Goal: Transaction & Acquisition: Purchase product/service

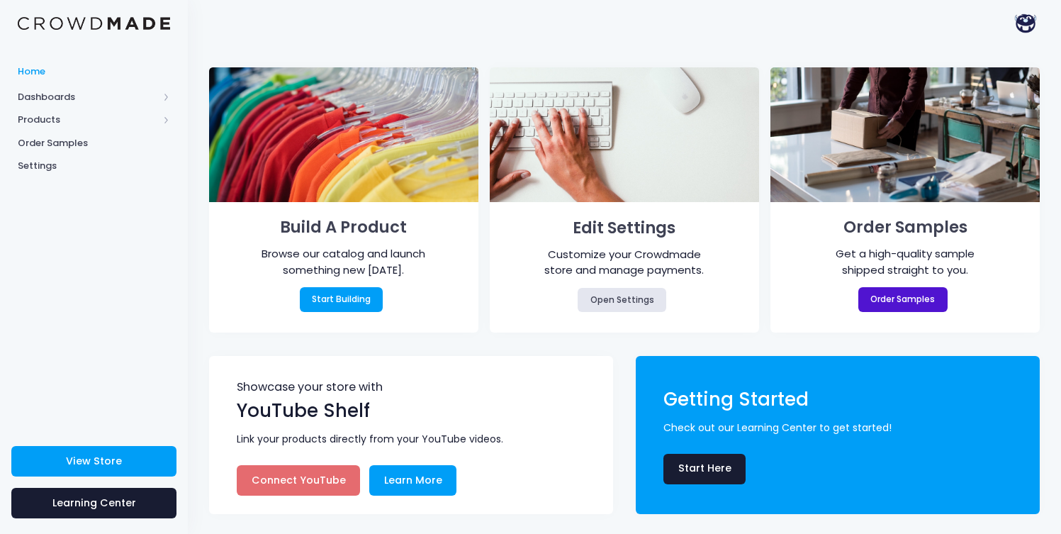
click at [881, 306] on link "Order Samples" at bounding box center [903, 299] width 89 height 24
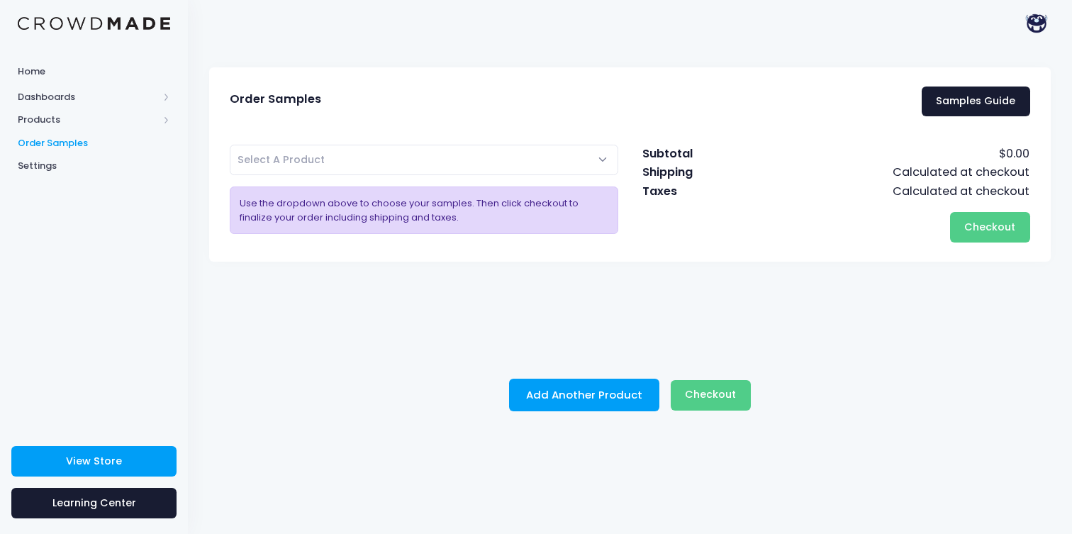
click at [510, 143] on div "Blade Justice Is On the Menu Sexy [PERSON_NAME] - Women's 52 Chill Logo - Women…" at bounding box center [629, 183] width 823 height 122
click at [525, 155] on span "Select A Product" at bounding box center [424, 160] width 388 height 30
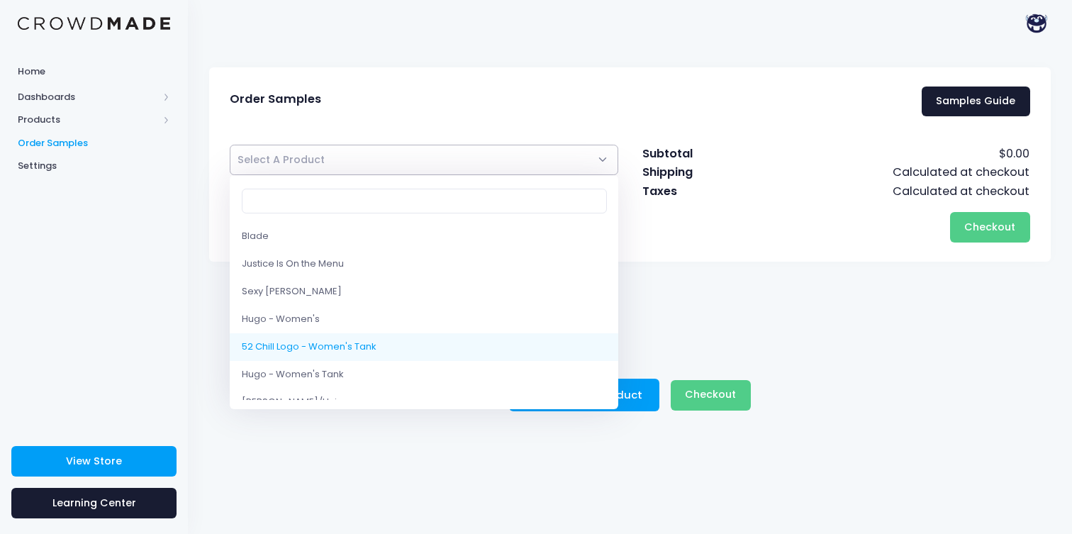
select select "8602004193554"
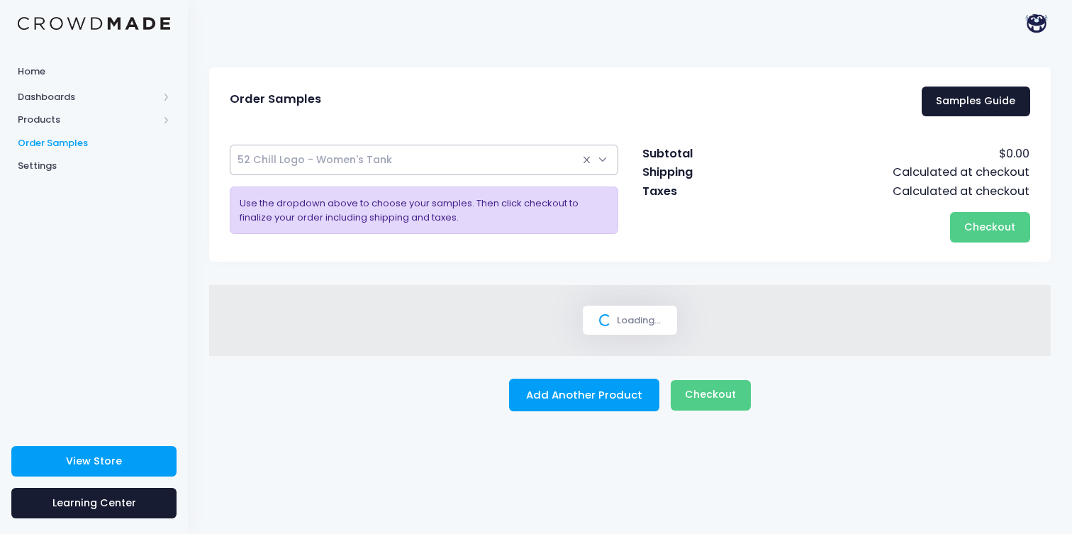
select select
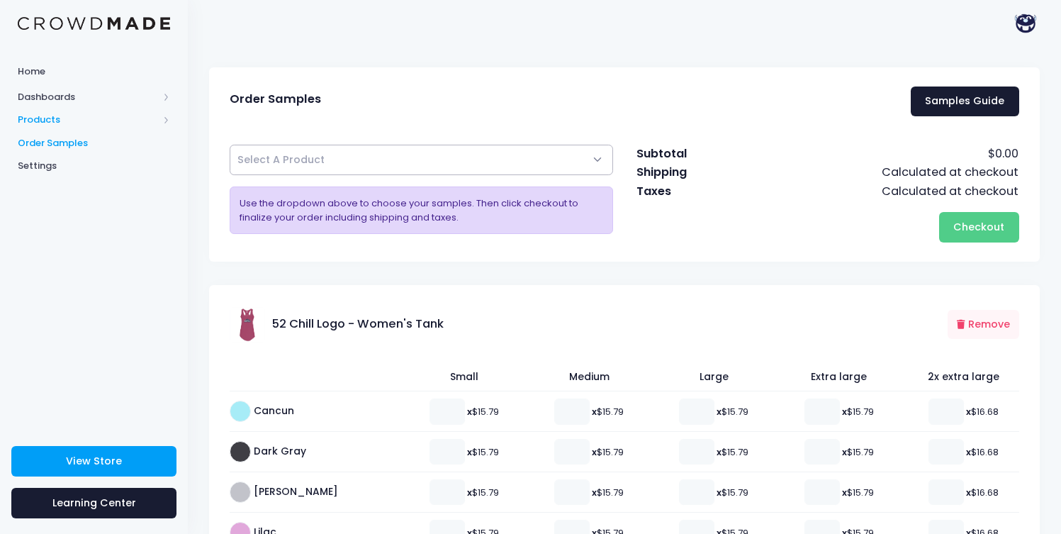
click at [53, 120] on span "Products" at bounding box center [88, 120] width 140 height 14
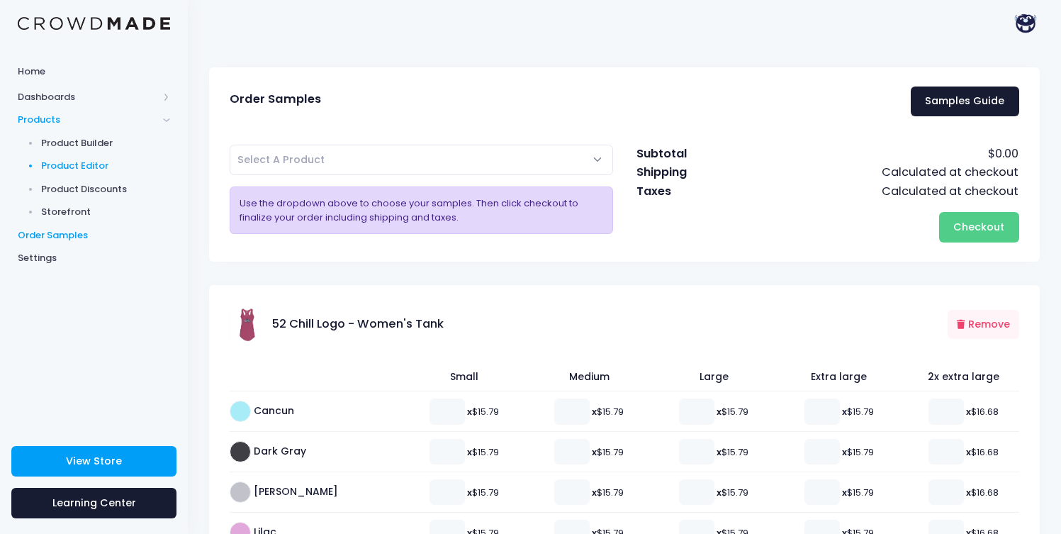
click at [71, 164] on span "Product Editor" at bounding box center [106, 166] width 130 height 14
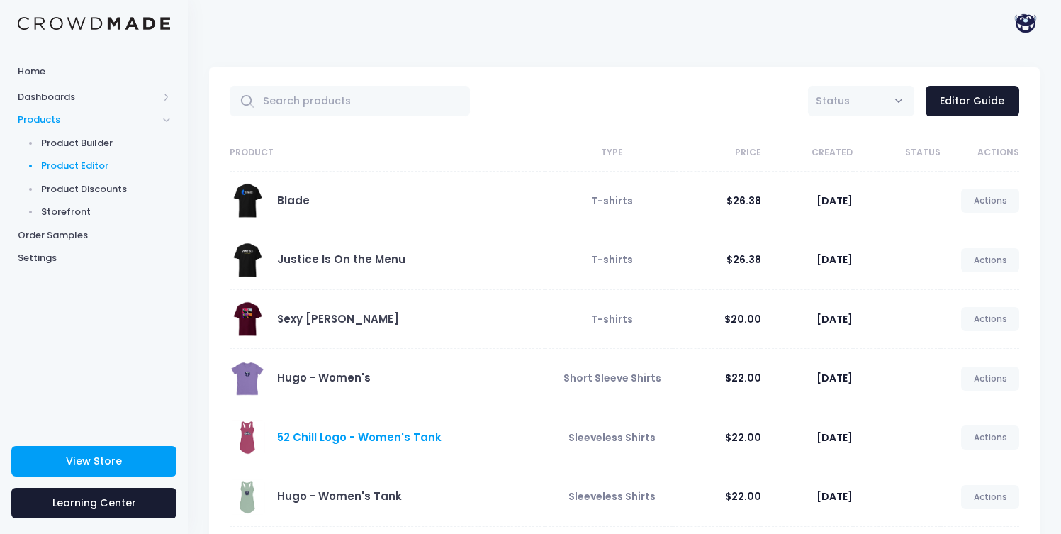
click at [335, 438] on link "52 Chill Logo - Women's Tank" at bounding box center [359, 437] width 164 height 15
click at [983, 91] on link "Editor Guide" at bounding box center [973, 101] width 94 height 30
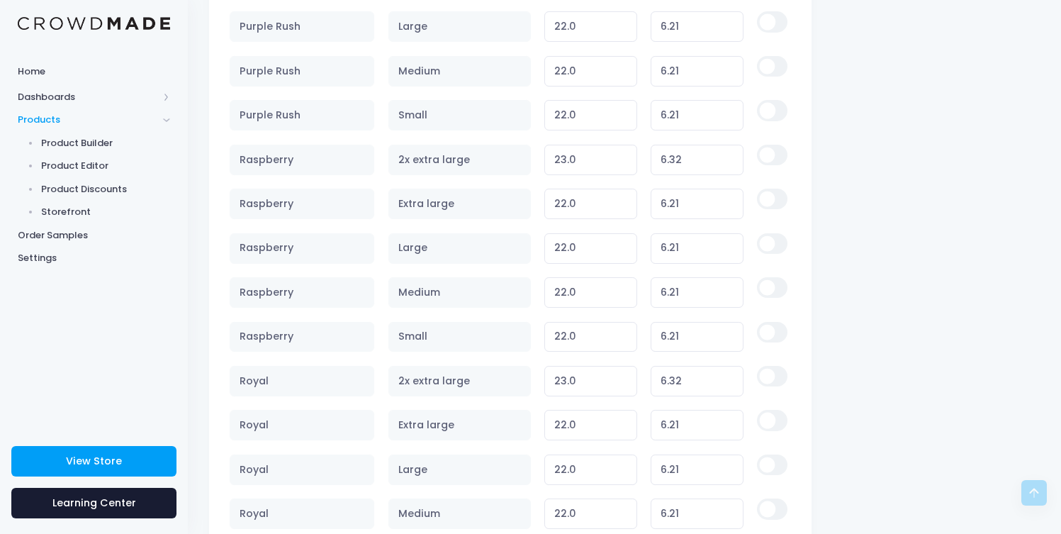
scroll to position [2183, 0]
click at [773, 342] on input "checkbox" at bounding box center [772, 335] width 30 height 21
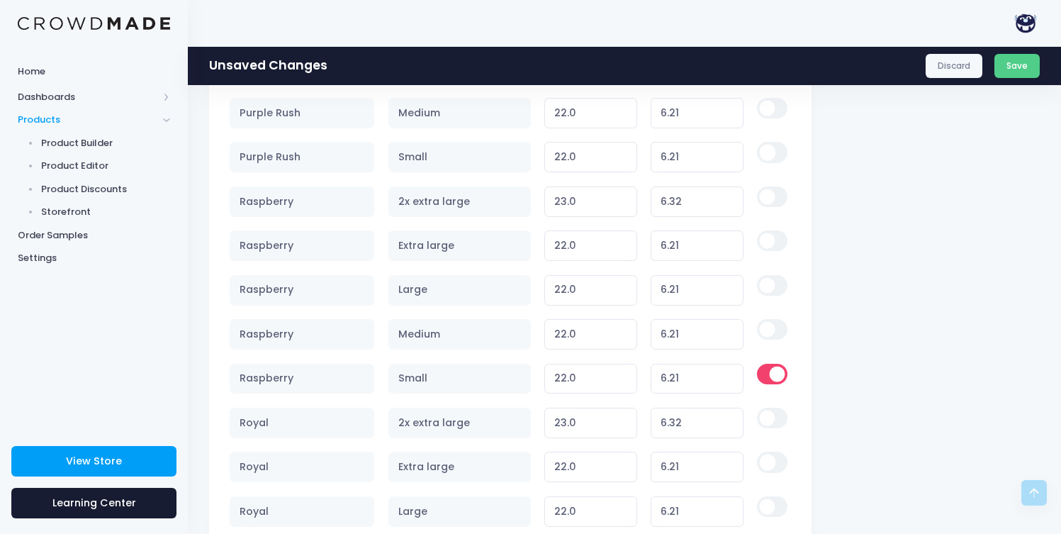
click at [771, 368] on input "checkbox" at bounding box center [772, 374] width 30 height 21
checkbox input "false"
click at [761, 211] on td at bounding box center [771, 201] width 40 height 44
click at [764, 201] on input "checkbox" at bounding box center [772, 196] width 30 height 21
checkbox input "true"
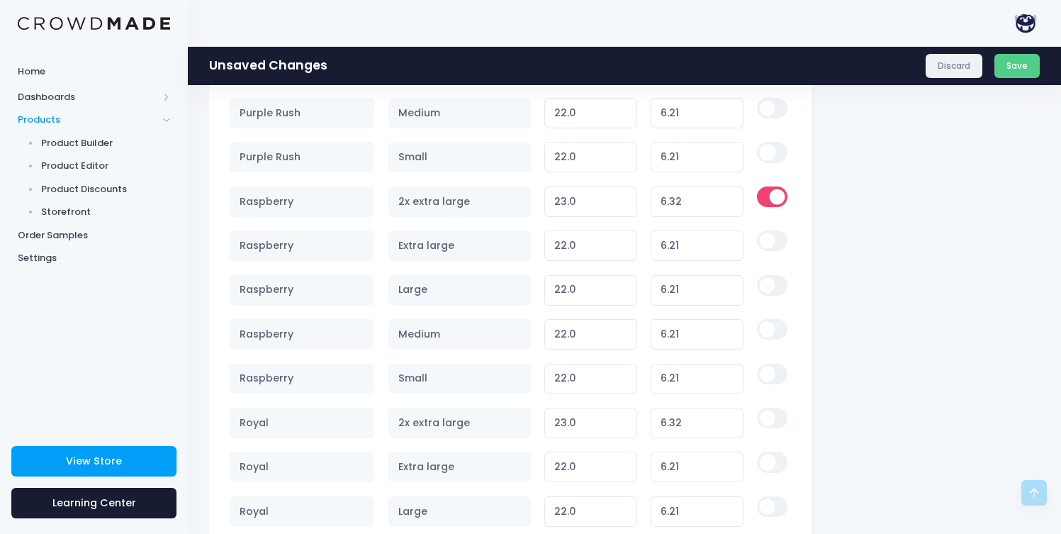
click at [955, 64] on link "Discard" at bounding box center [954, 66] width 57 height 24
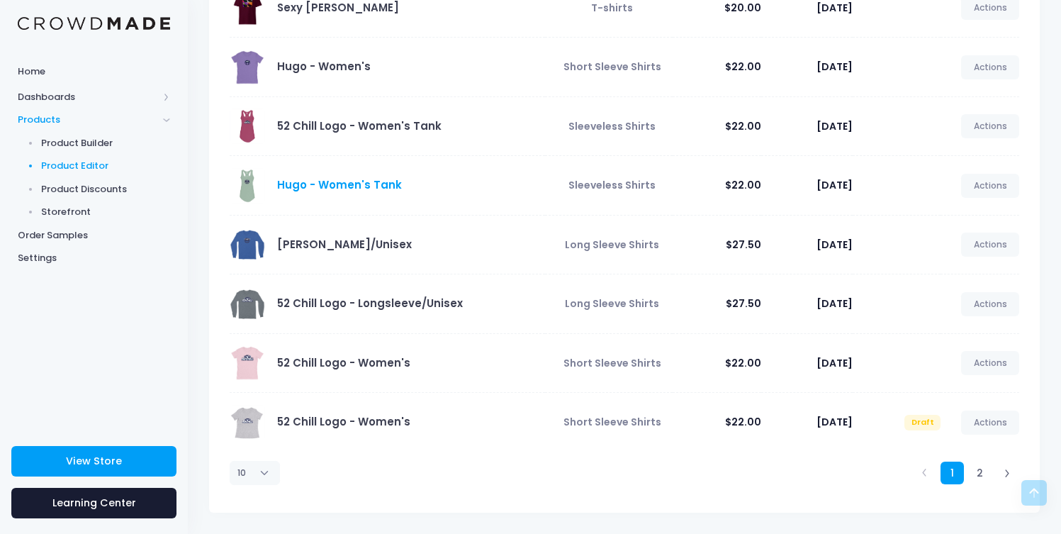
scroll to position [284, 0]
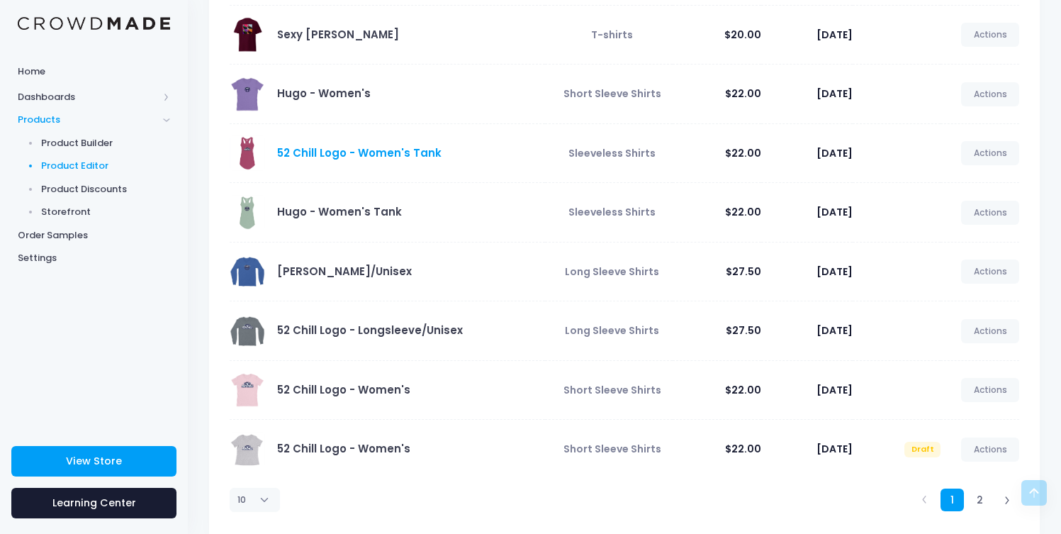
click at [362, 155] on link "52 Chill Logo - Women's Tank" at bounding box center [359, 152] width 164 height 15
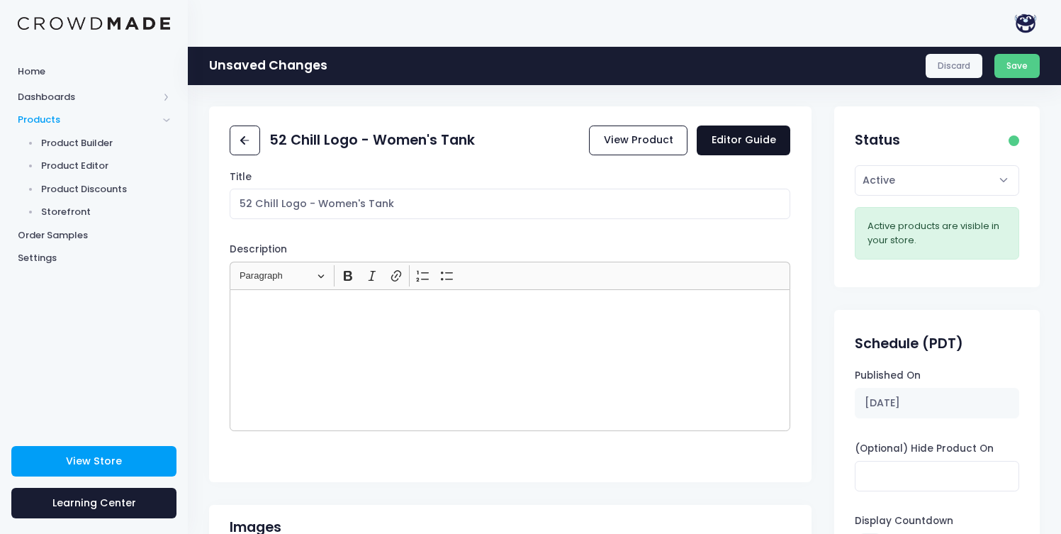
click at [766, 141] on link "Editor Guide" at bounding box center [744, 140] width 94 height 30
click at [639, 138] on link "View Product" at bounding box center [638, 140] width 99 height 30
click at [89, 140] on span "Product Builder" at bounding box center [106, 143] width 130 height 14
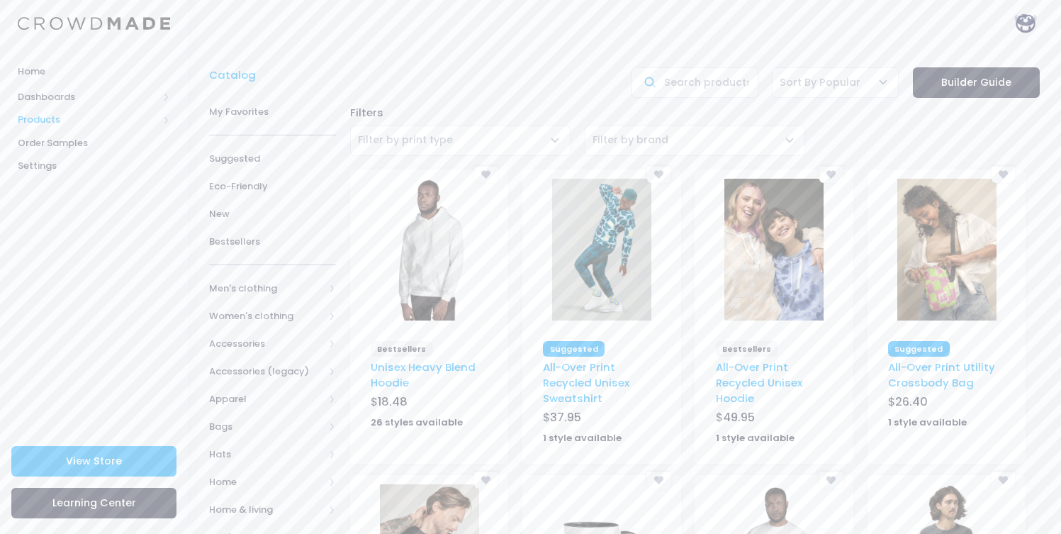
click at [64, 123] on span "Products" at bounding box center [88, 120] width 140 height 14
click at [74, 164] on span "Product Editor" at bounding box center [106, 166] width 130 height 14
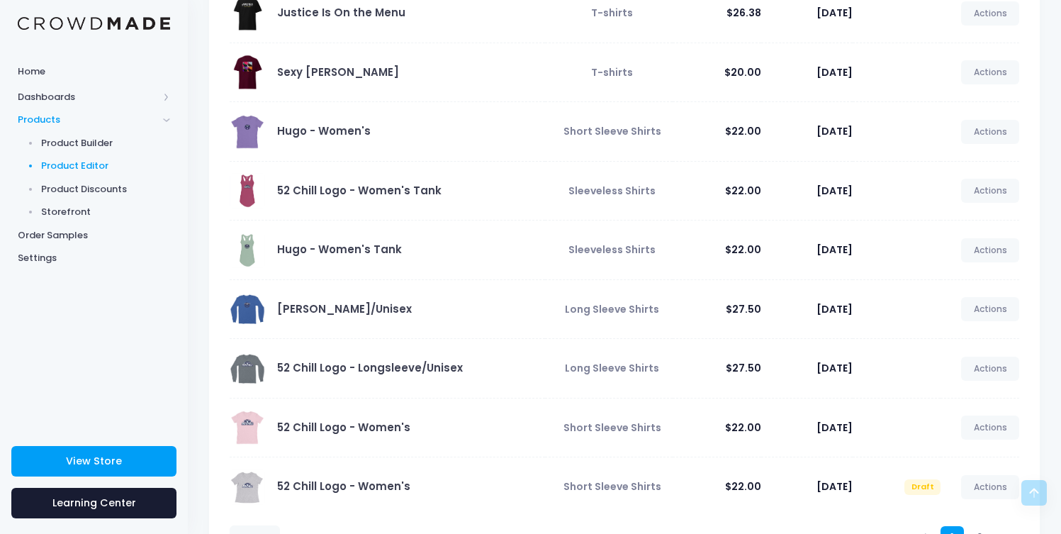
scroll to position [311, 0]
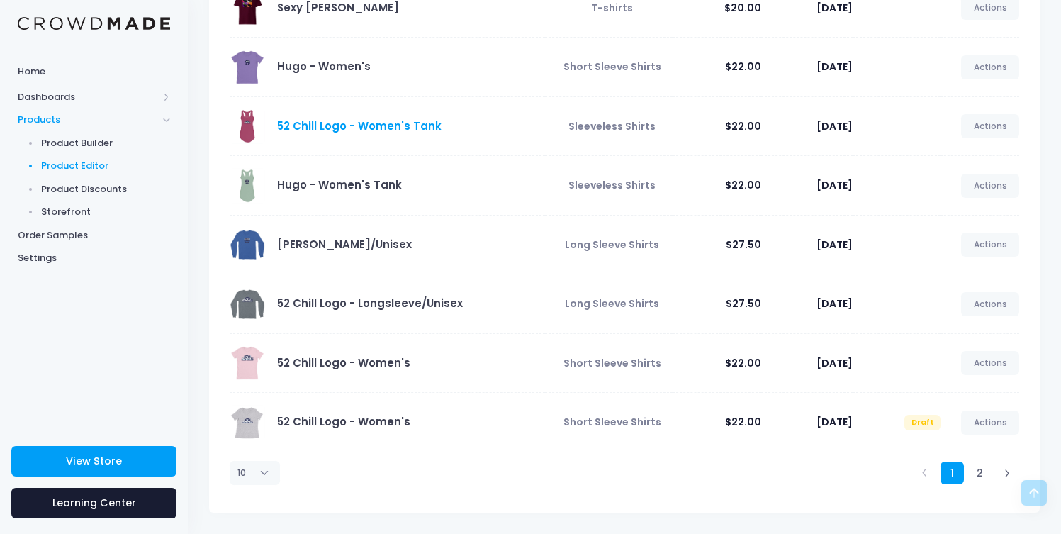
click at [336, 125] on link "52 Chill Logo - Women's Tank" at bounding box center [359, 125] width 164 height 15
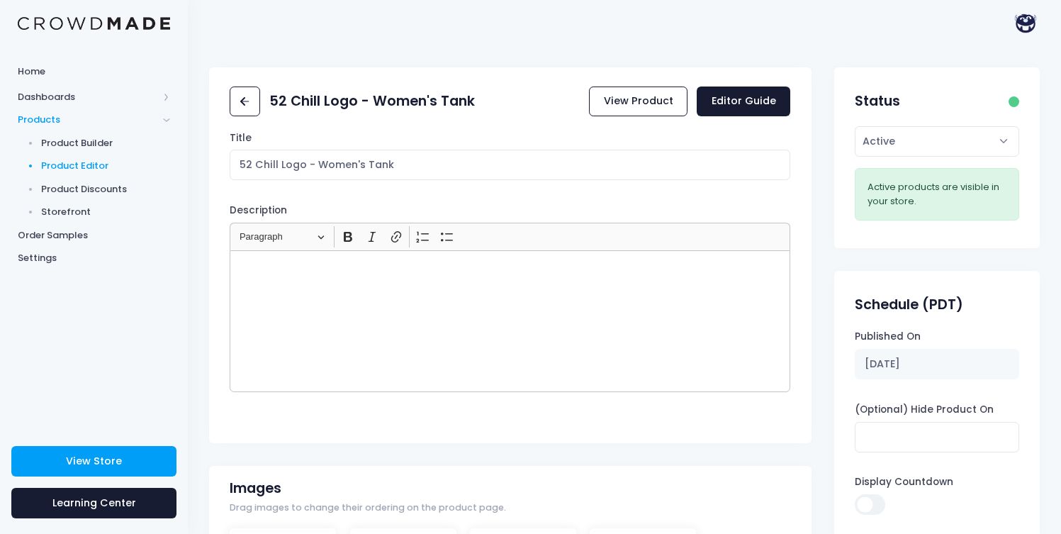
click at [82, 164] on span "Product Editor" at bounding box center [106, 166] width 130 height 14
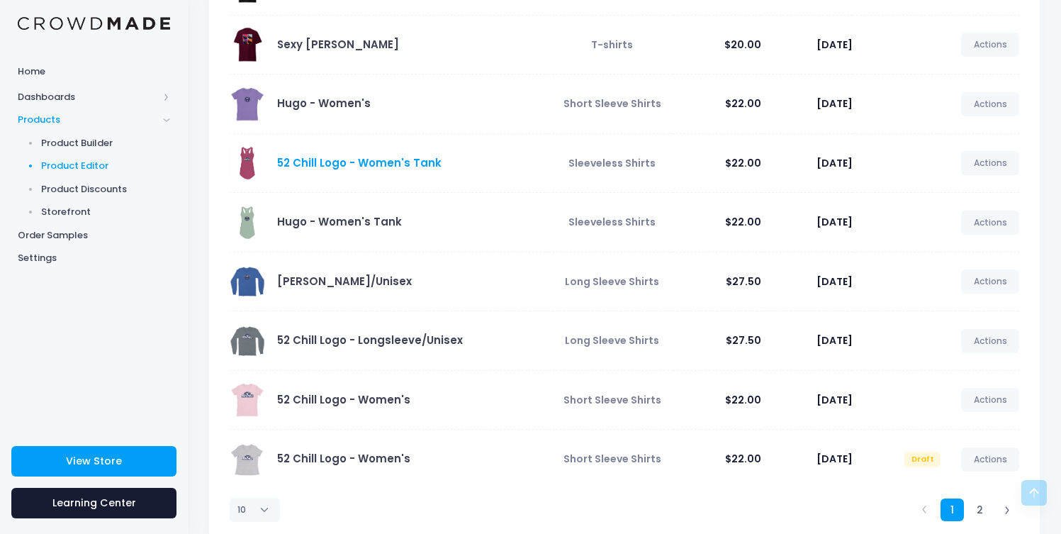
scroll to position [291, 0]
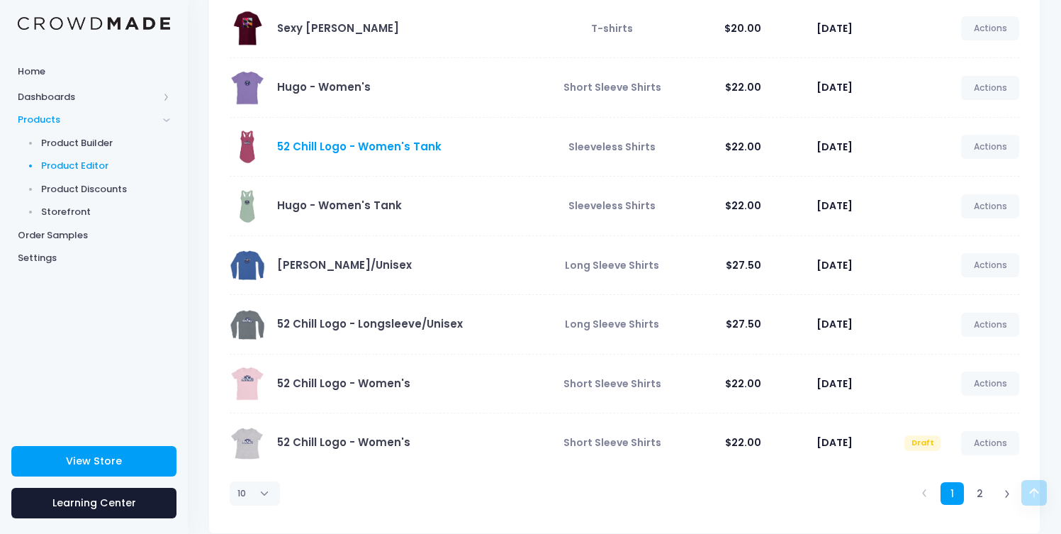
click at [333, 147] on link "52 Chill Logo - Women's Tank" at bounding box center [359, 146] width 164 height 15
click at [990, 145] on link "Actions" at bounding box center [990, 147] width 58 height 24
click at [958, 185] on link "Edit" at bounding box center [975, 180] width 75 height 25
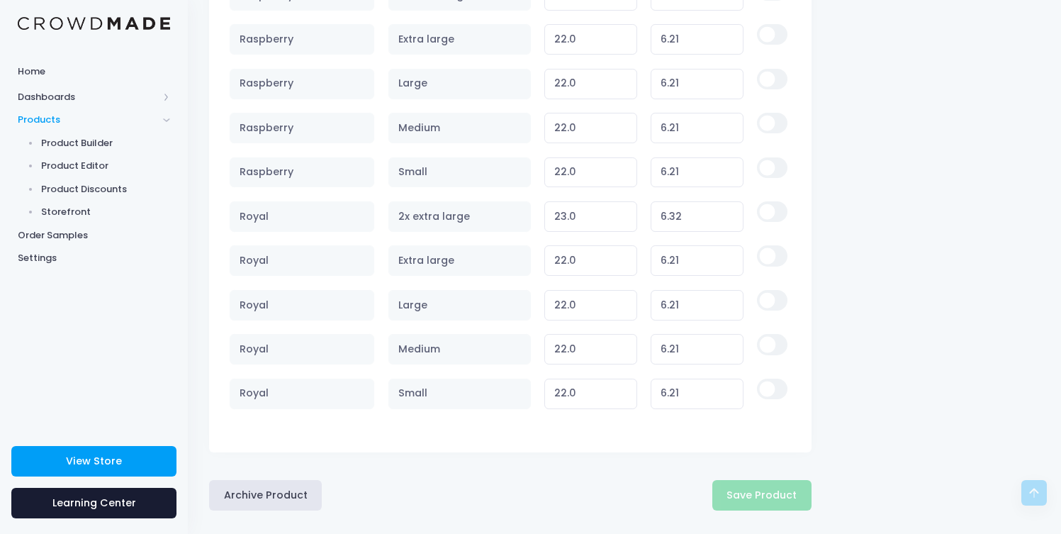
scroll to position [2364, 0]
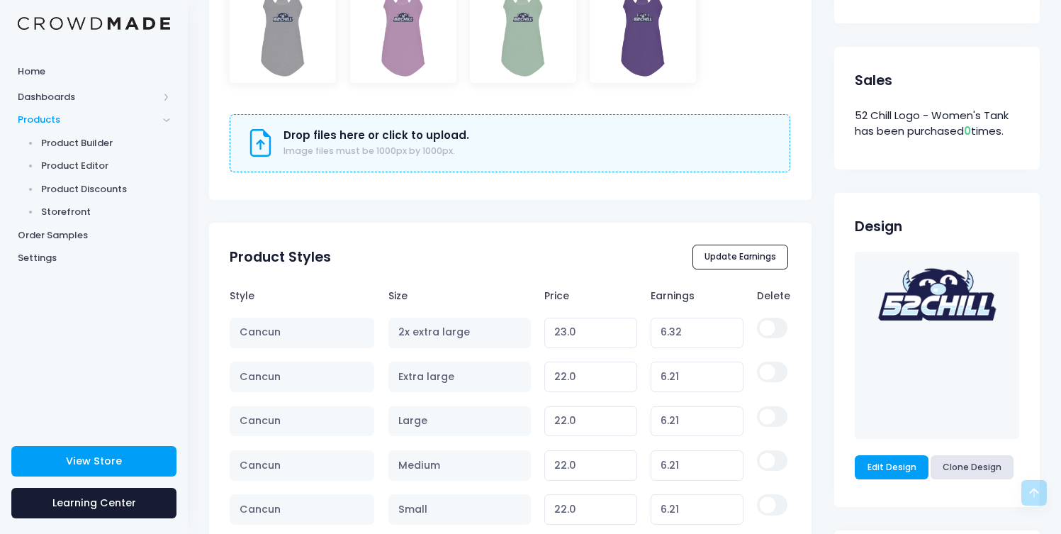
scroll to position [688, 0]
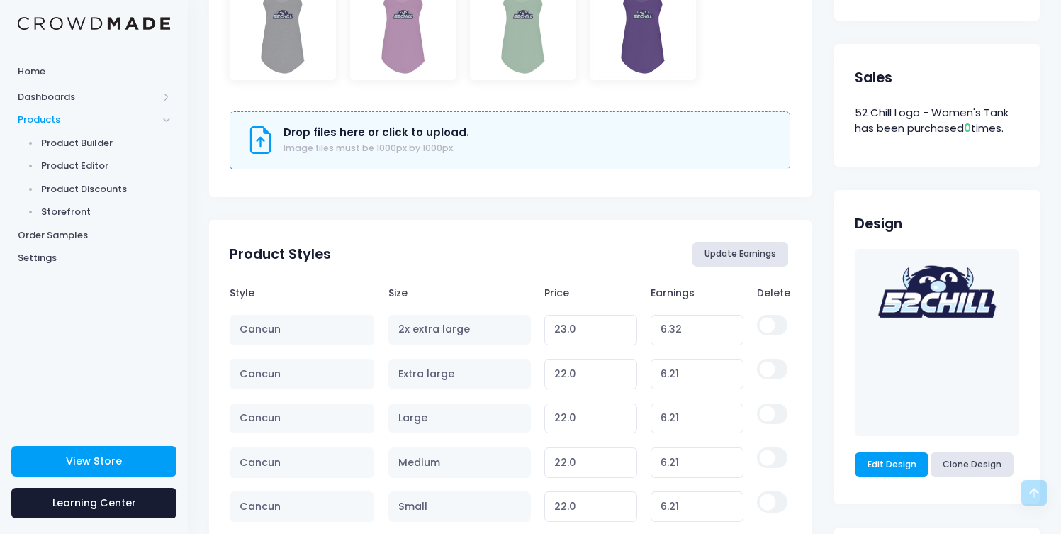
click at [745, 250] on button "Update Earnings" at bounding box center [741, 254] width 96 height 24
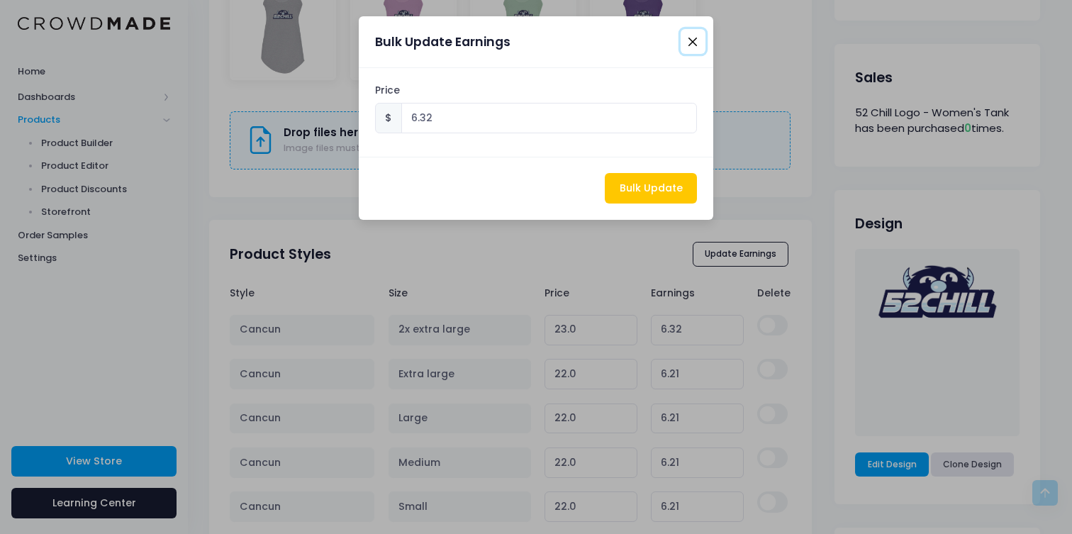
click at [693, 43] on button "Close" at bounding box center [693, 41] width 25 height 25
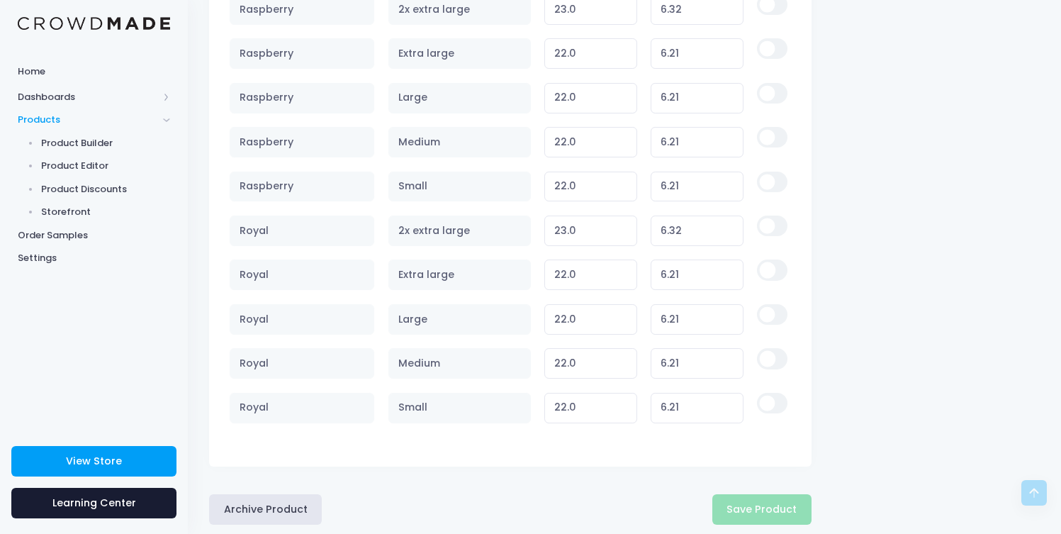
scroll to position [2364, 0]
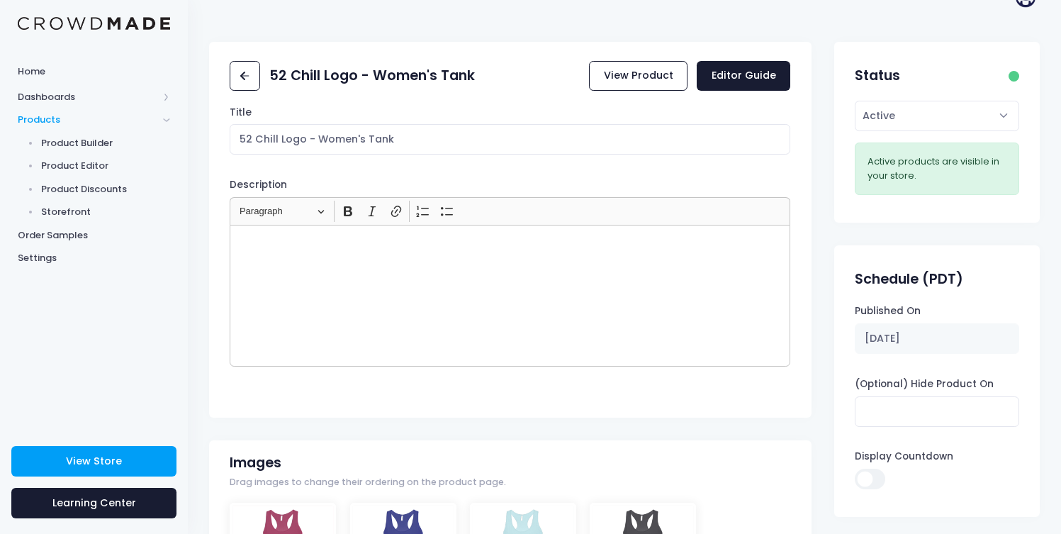
scroll to position [0, 0]
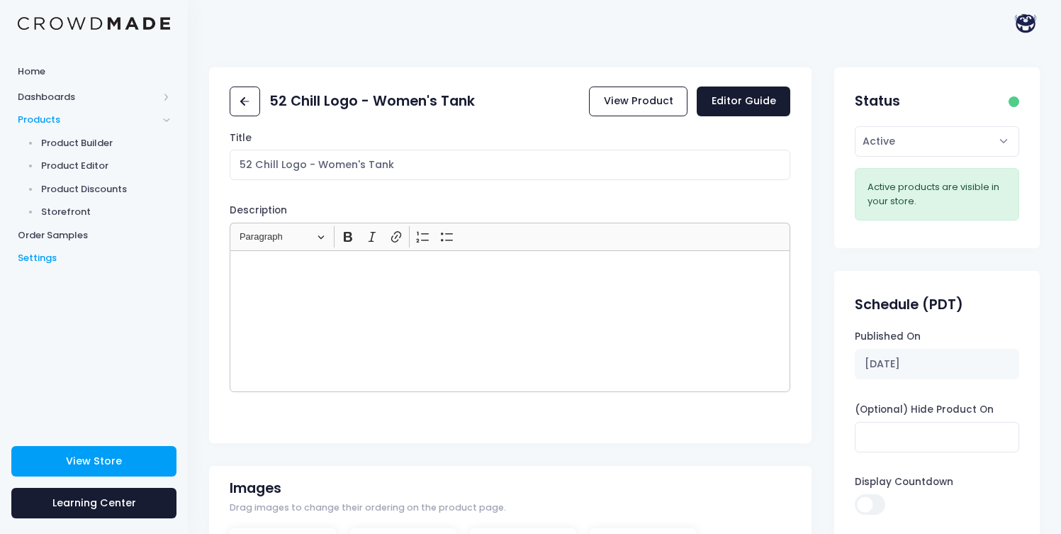
click at [54, 252] on span "Settings" at bounding box center [94, 258] width 152 height 14
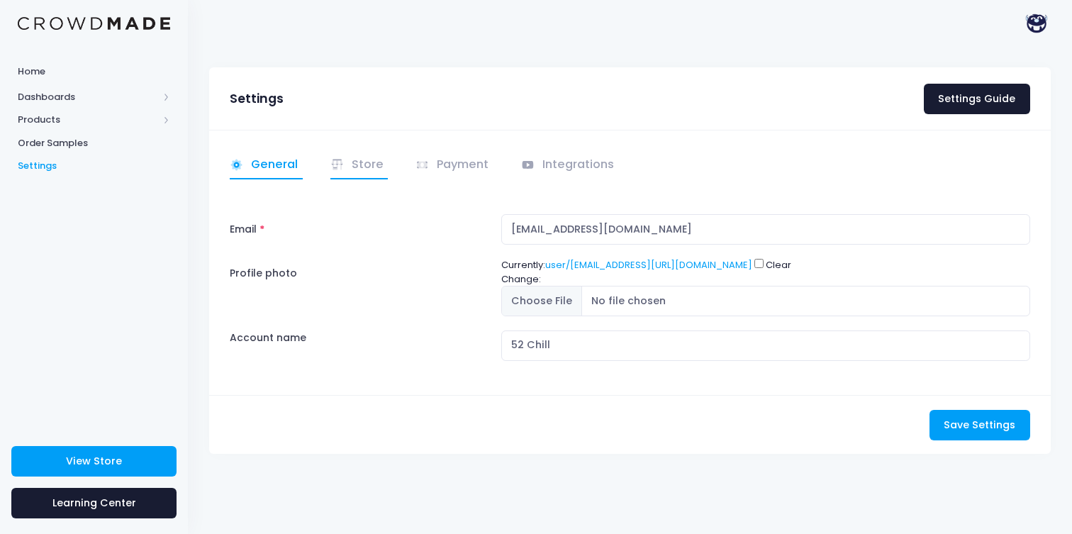
click at [350, 164] on link "Store" at bounding box center [359, 166] width 58 height 28
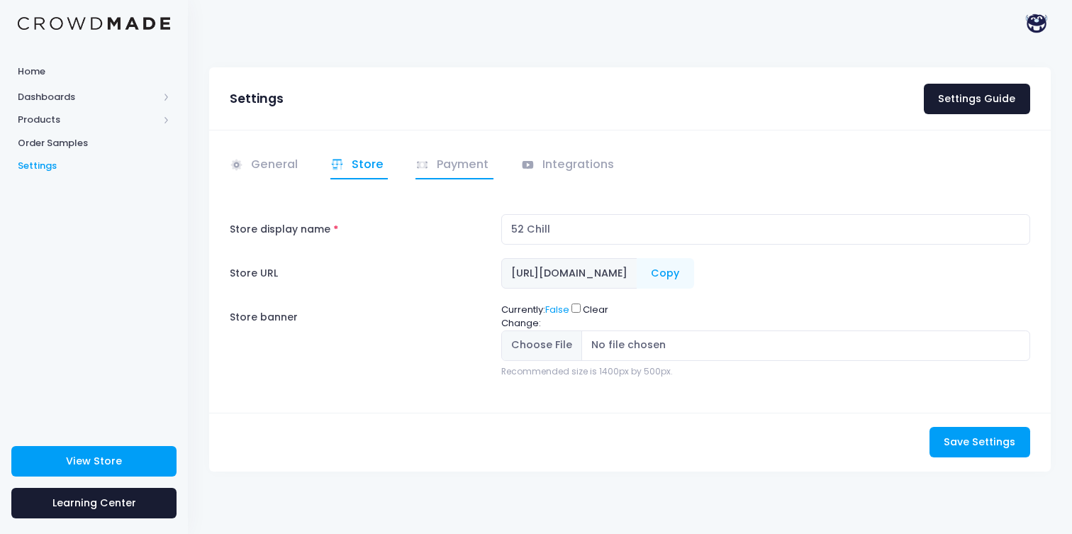
click at [424, 156] on span at bounding box center [423, 164] width 17 height 16
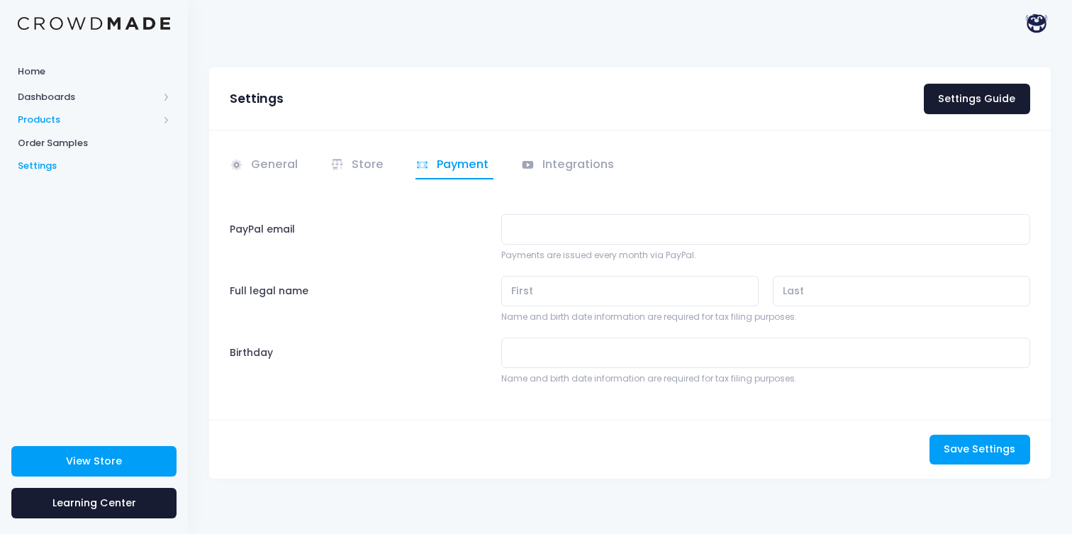
click at [49, 118] on span "Products" at bounding box center [88, 120] width 140 height 14
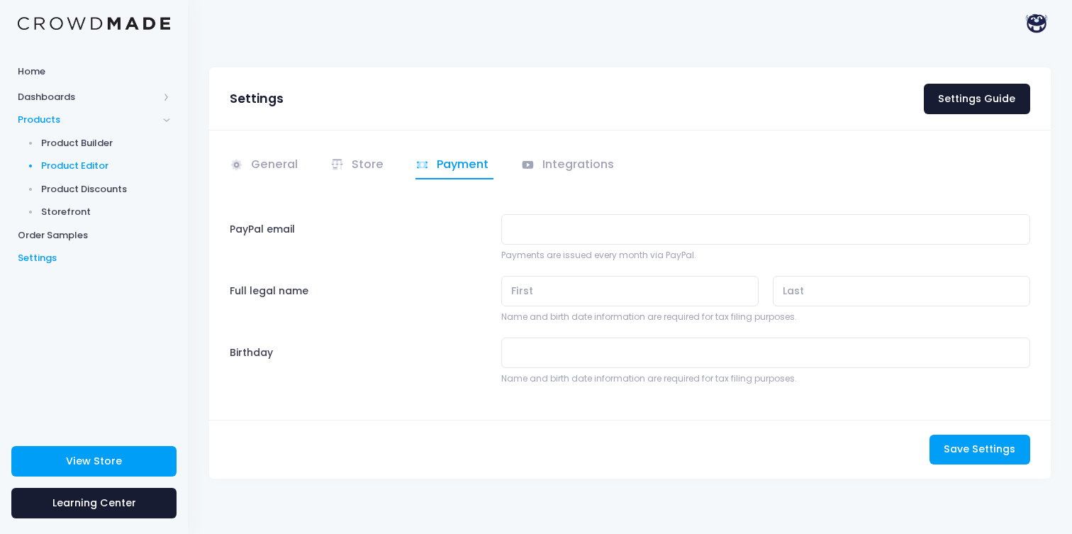
click at [74, 164] on span "Product Editor" at bounding box center [106, 166] width 130 height 14
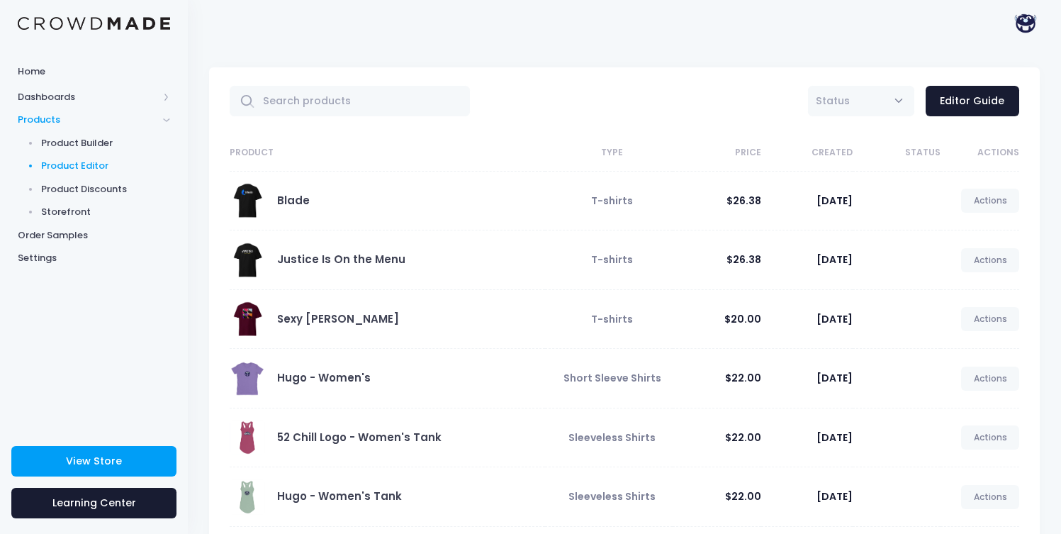
click at [1022, 20] on img at bounding box center [1026, 23] width 28 height 28
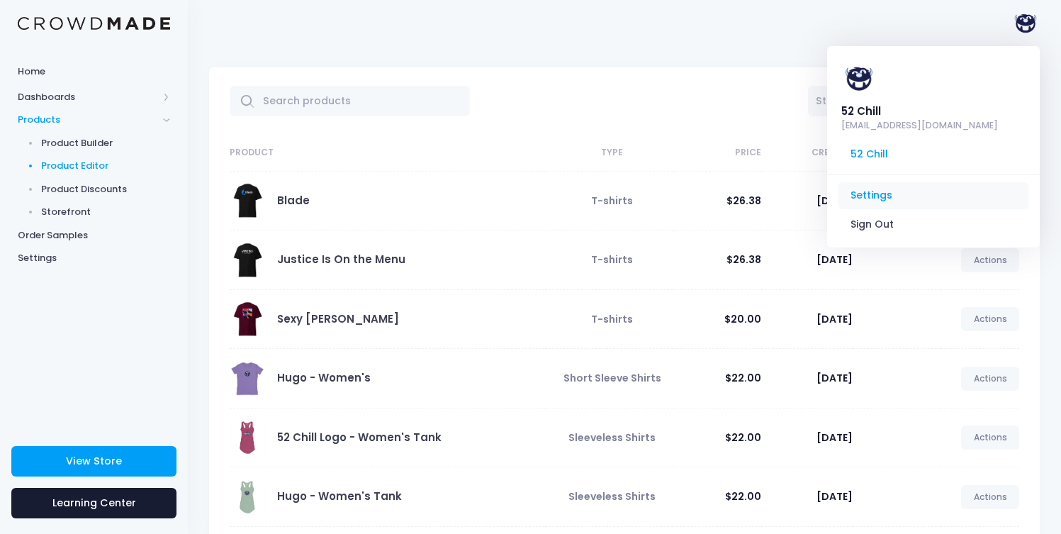
click at [894, 182] on link "Settings" at bounding box center [934, 195] width 190 height 27
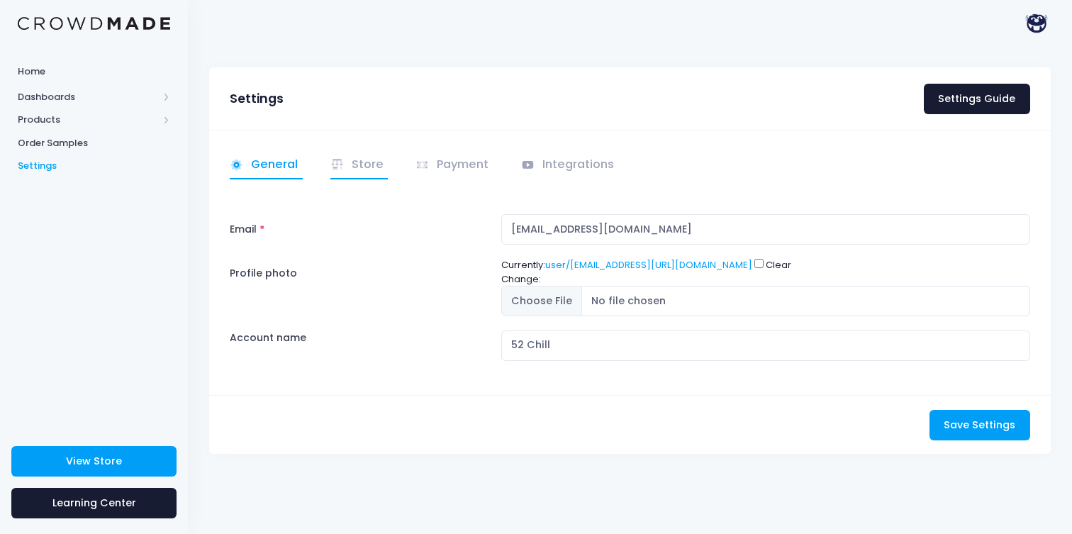
click at [350, 167] on link "Store" at bounding box center [359, 166] width 58 height 28
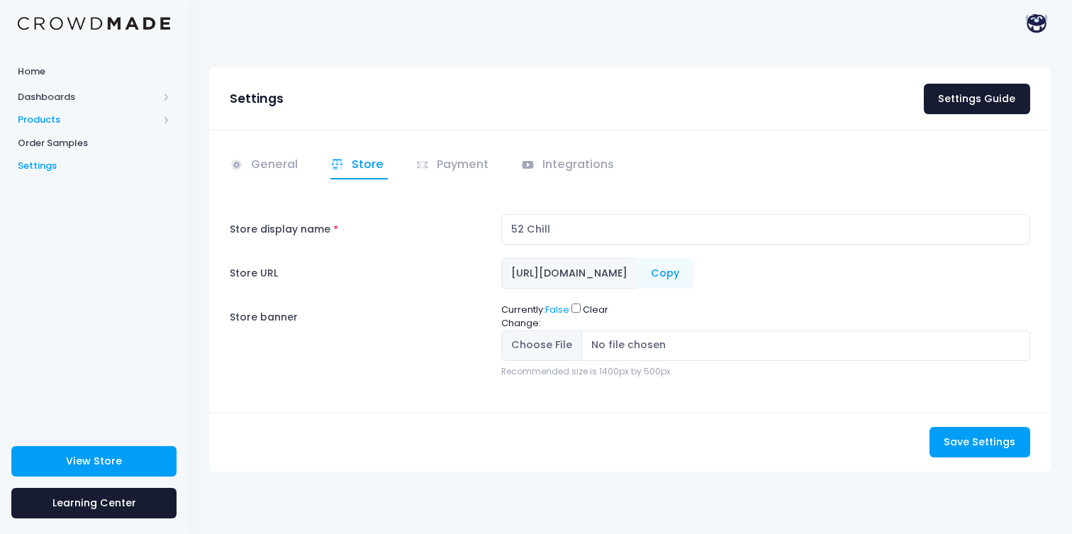
click at [30, 113] on span "Products" at bounding box center [88, 120] width 140 height 14
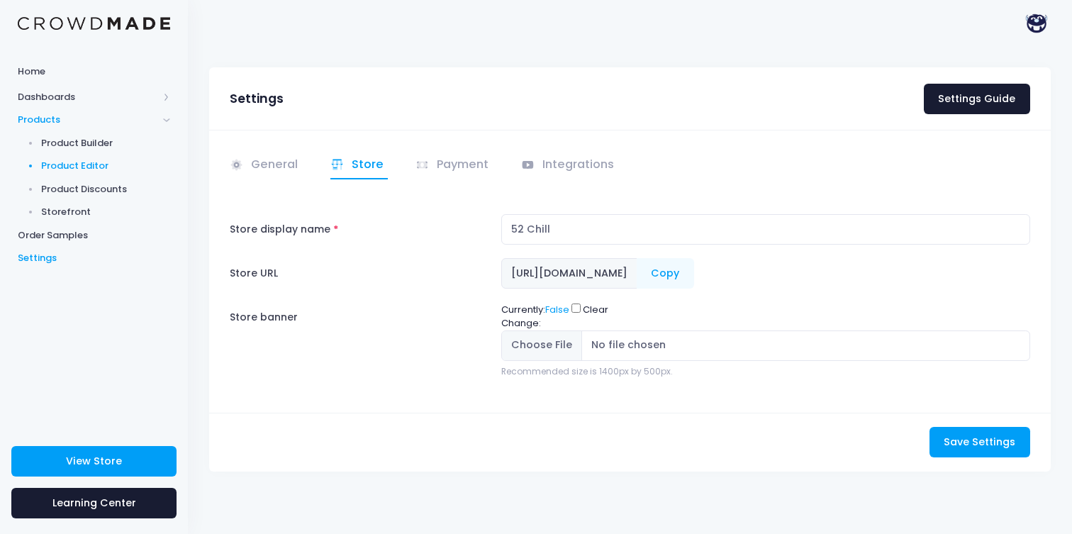
click at [64, 165] on span "Product Editor" at bounding box center [106, 166] width 130 height 14
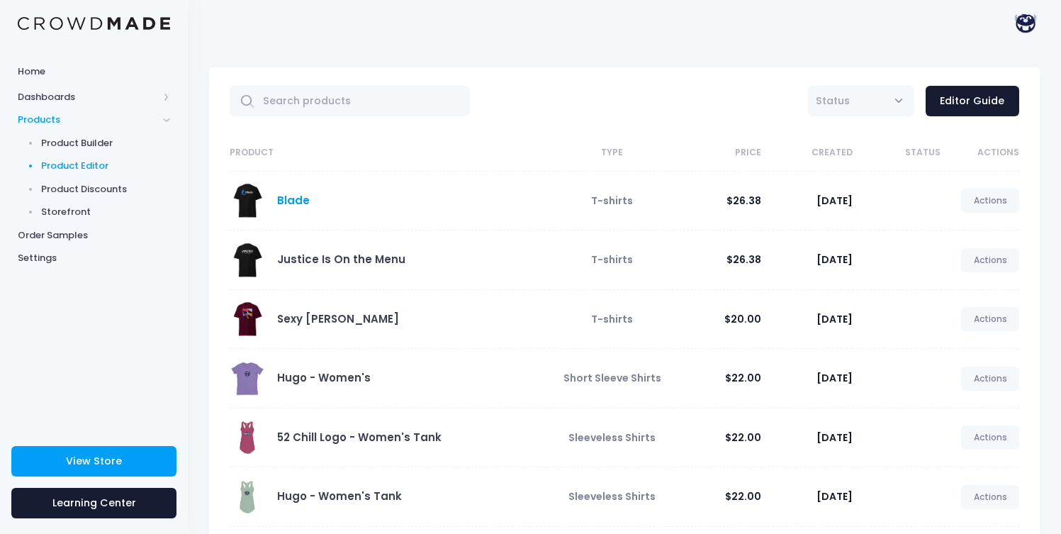
click at [288, 206] on link "Blade" at bounding box center [293, 200] width 33 height 15
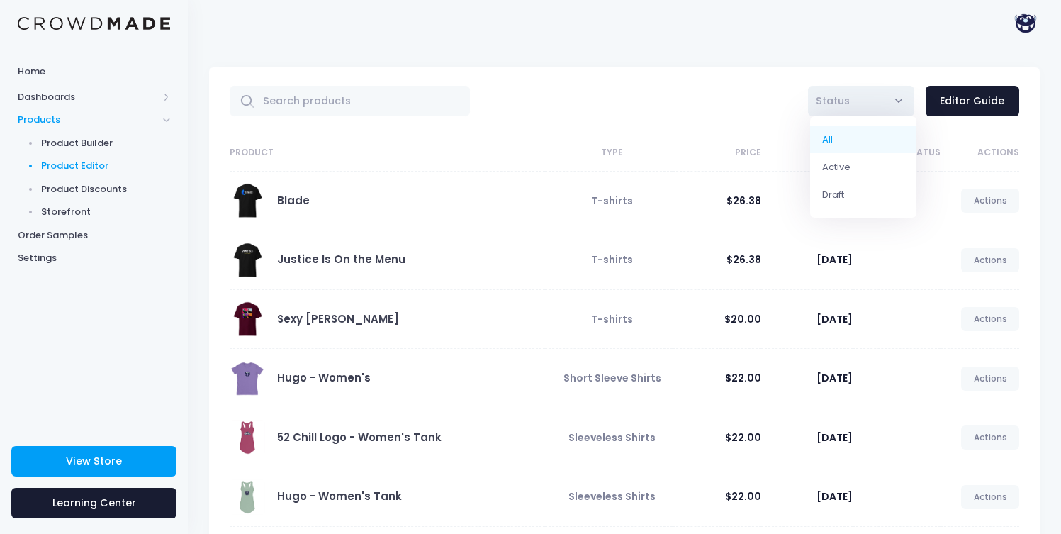
click at [905, 104] on span "Status" at bounding box center [861, 101] width 106 height 30
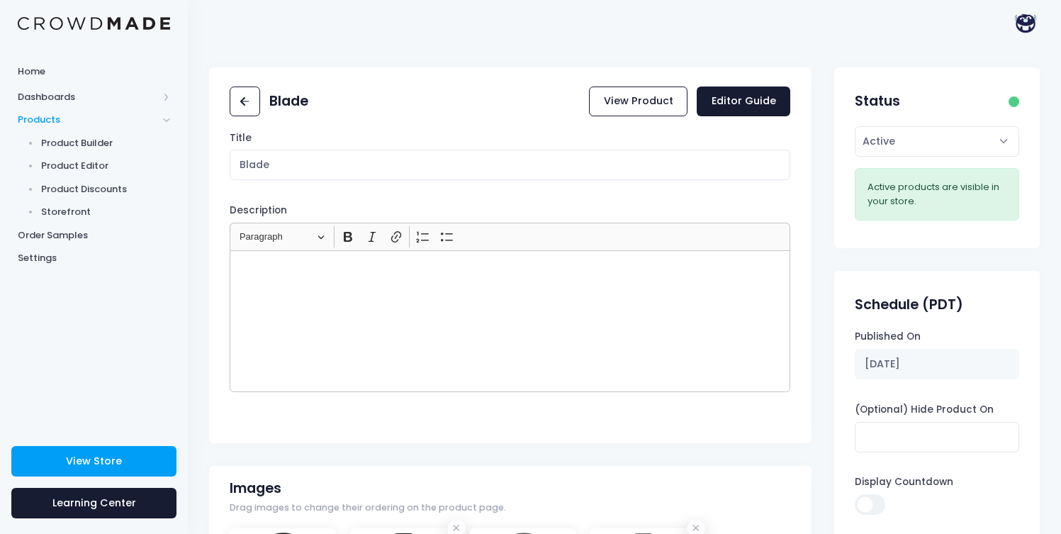
click at [878, 99] on h2 "Status" at bounding box center [877, 101] width 45 height 16
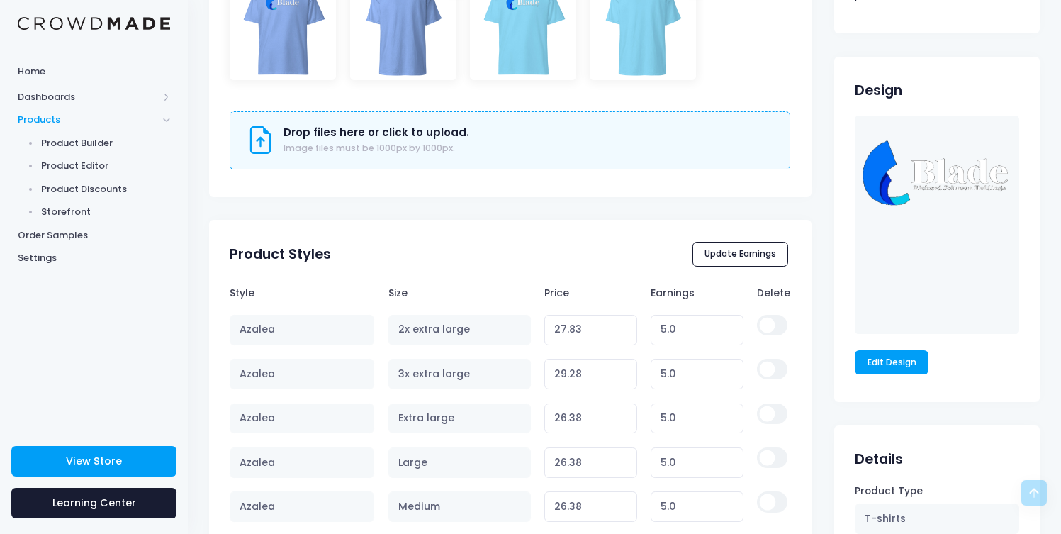
scroll to position [512, 0]
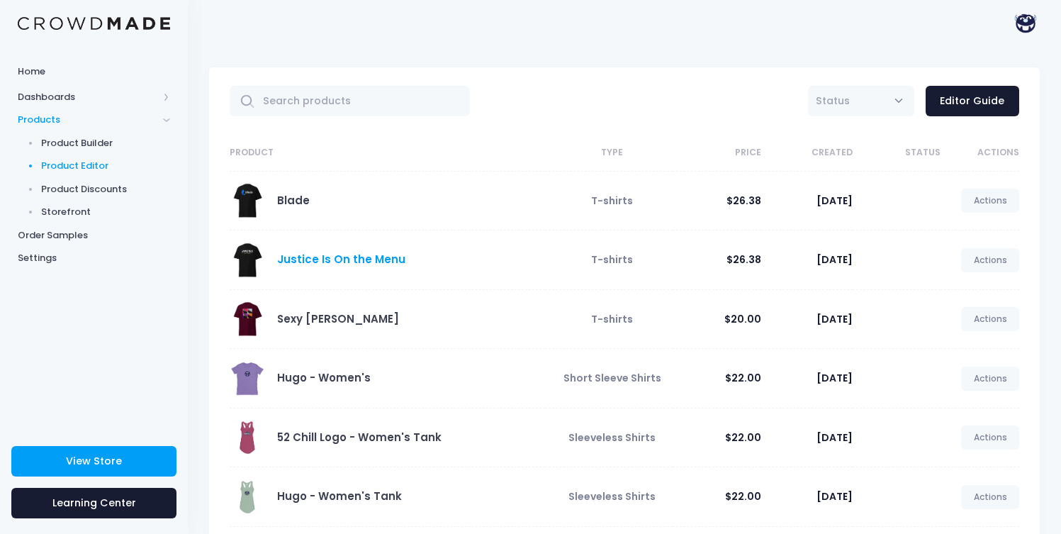
click at [332, 262] on link "Justice Is On the Menu" at bounding box center [341, 259] width 128 height 15
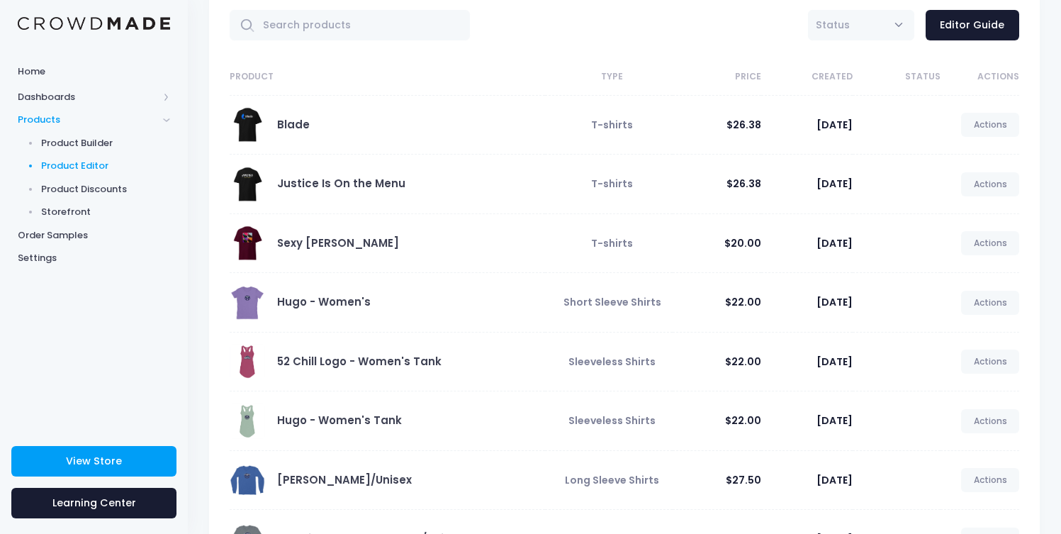
scroll to position [79, 0]
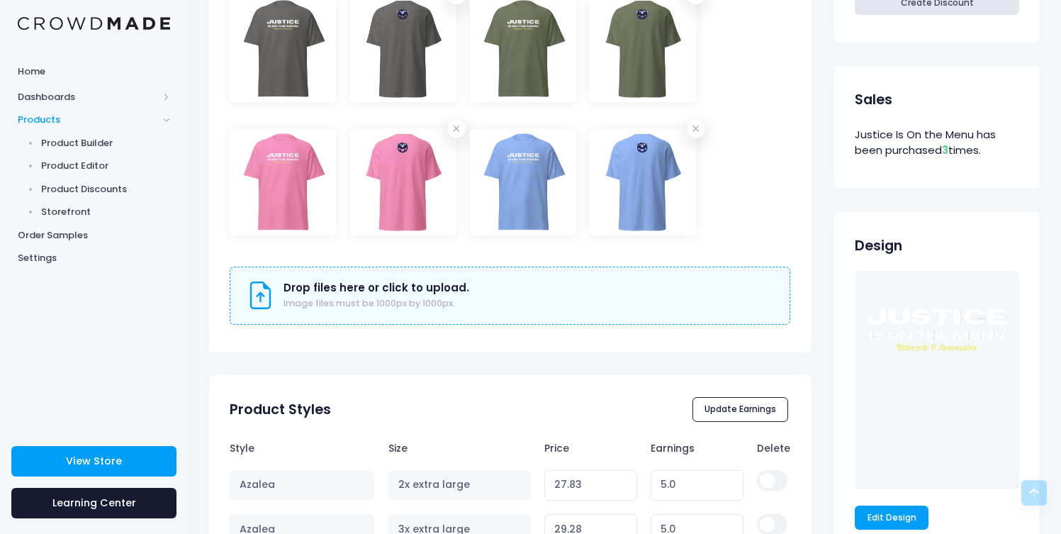
scroll to position [668, 0]
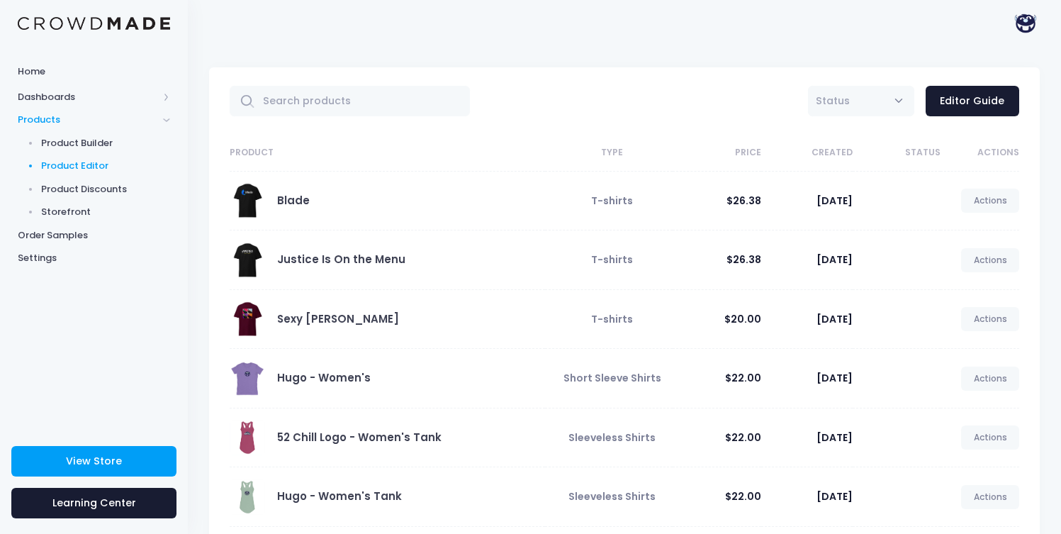
scroll to position [79, 0]
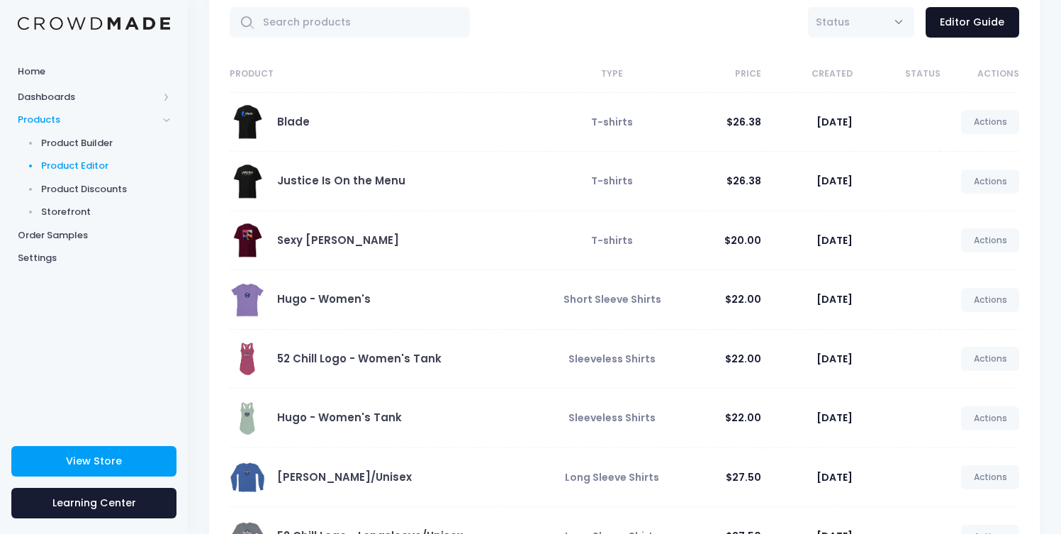
click at [961, 16] on link "Editor Guide" at bounding box center [973, 22] width 94 height 30
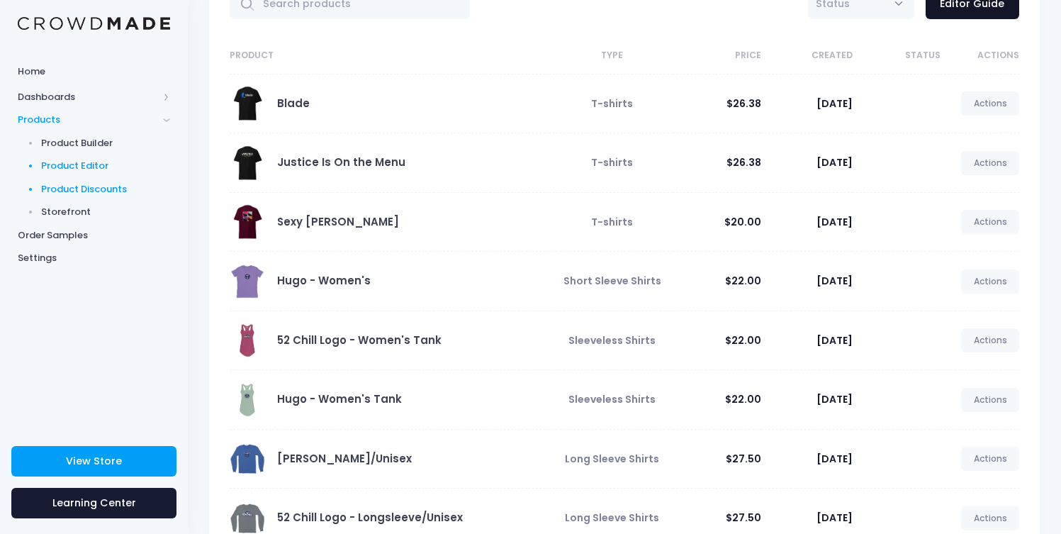
scroll to position [311, 0]
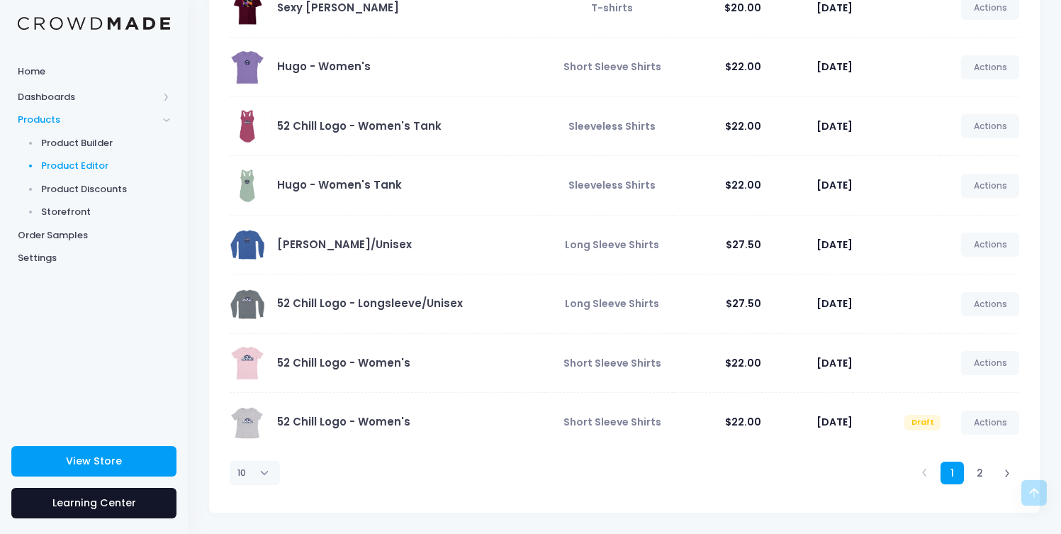
click at [107, 496] on span "Learning Center" at bounding box center [94, 503] width 84 height 14
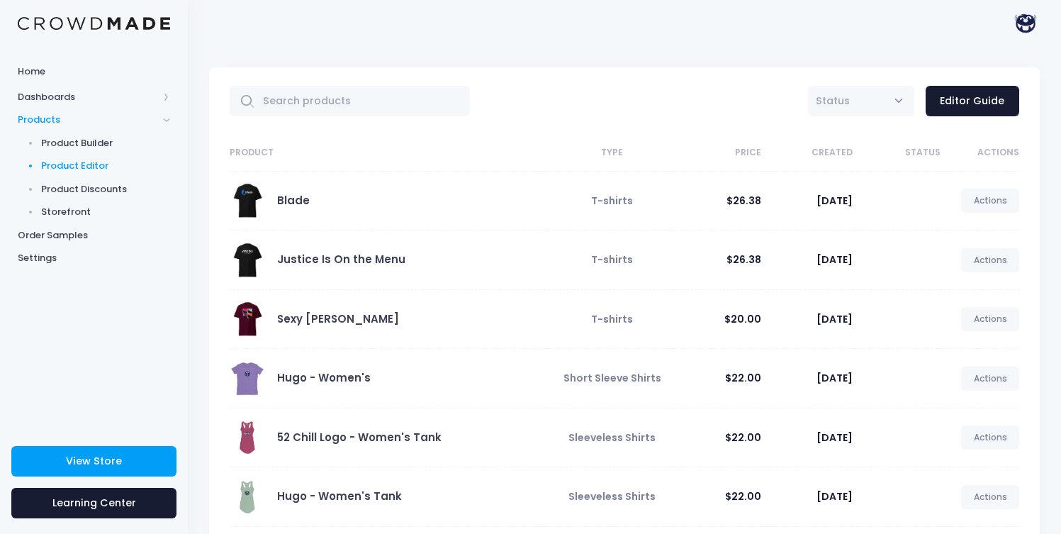
scroll to position [311, 0]
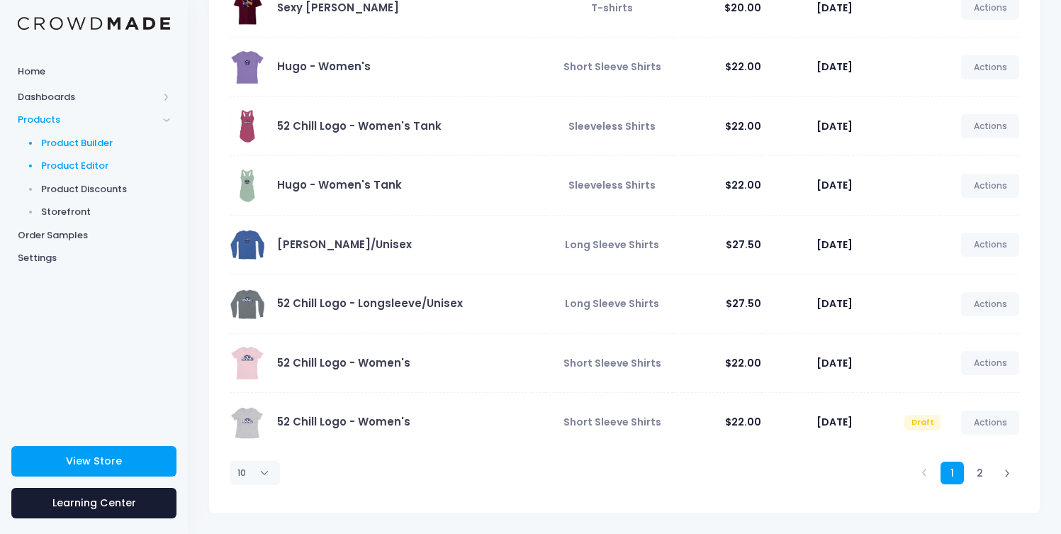
click at [86, 146] on span "Product Builder" at bounding box center [106, 143] width 130 height 14
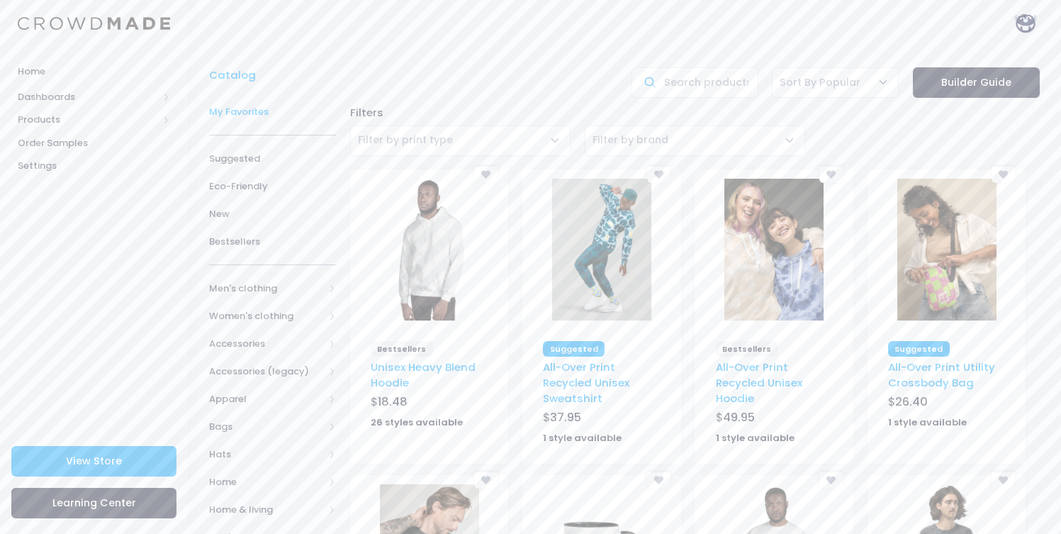
click at [252, 115] on span "My Favorites" at bounding box center [272, 112] width 127 height 14
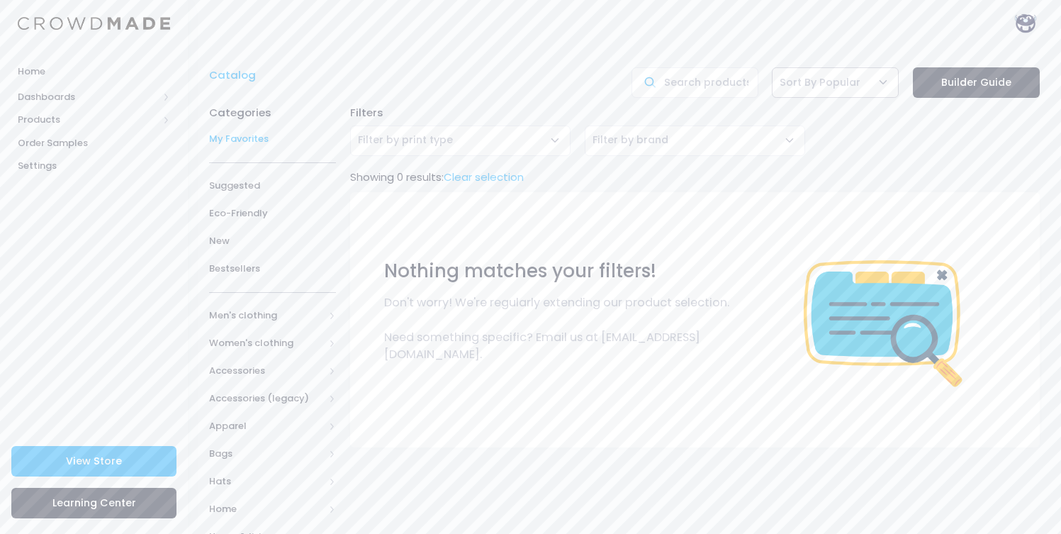
click at [839, 90] on span "Sort By Popular" at bounding box center [835, 82] width 127 height 30
click at [839, 90] on span "Sort By Popular" at bounding box center [820, 82] width 81 height 15
click at [936, 88] on link "Builder Guide" at bounding box center [976, 82] width 127 height 30
click at [218, 74] on link "Catalog" at bounding box center [236, 75] width 54 height 16
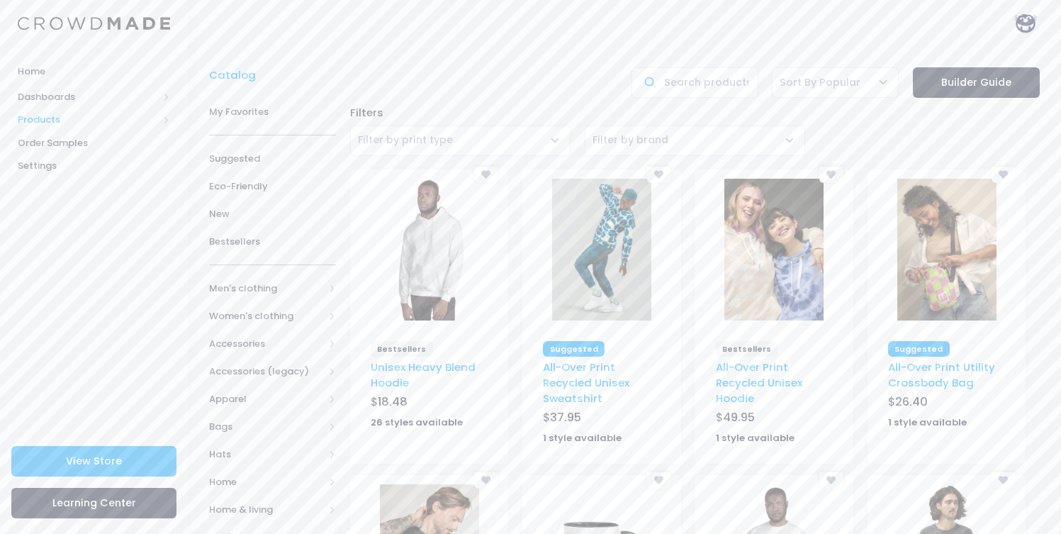
click at [51, 117] on span "Products" at bounding box center [88, 120] width 140 height 14
click at [76, 170] on span "Product Editor" at bounding box center [106, 166] width 130 height 14
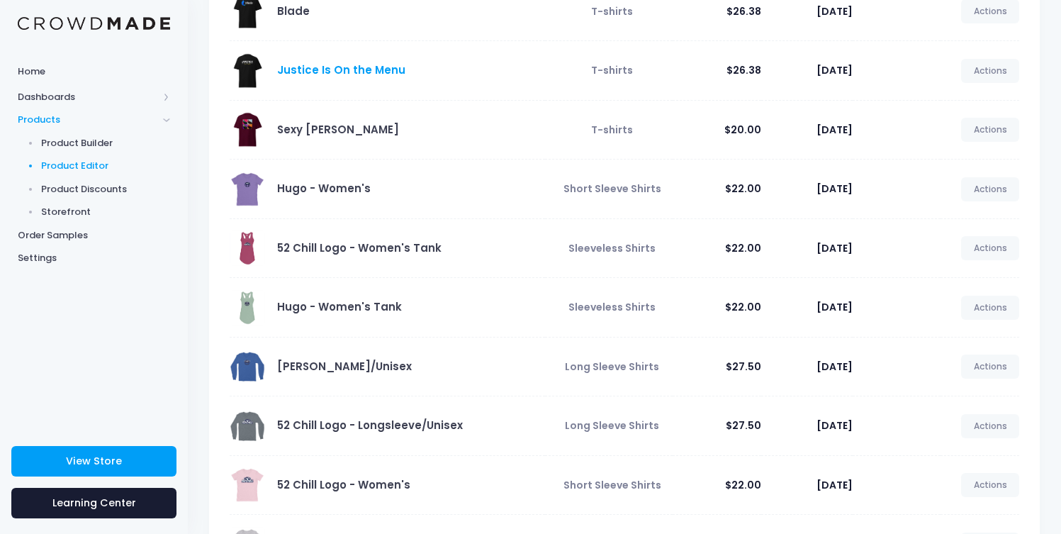
scroll to position [237, 0]
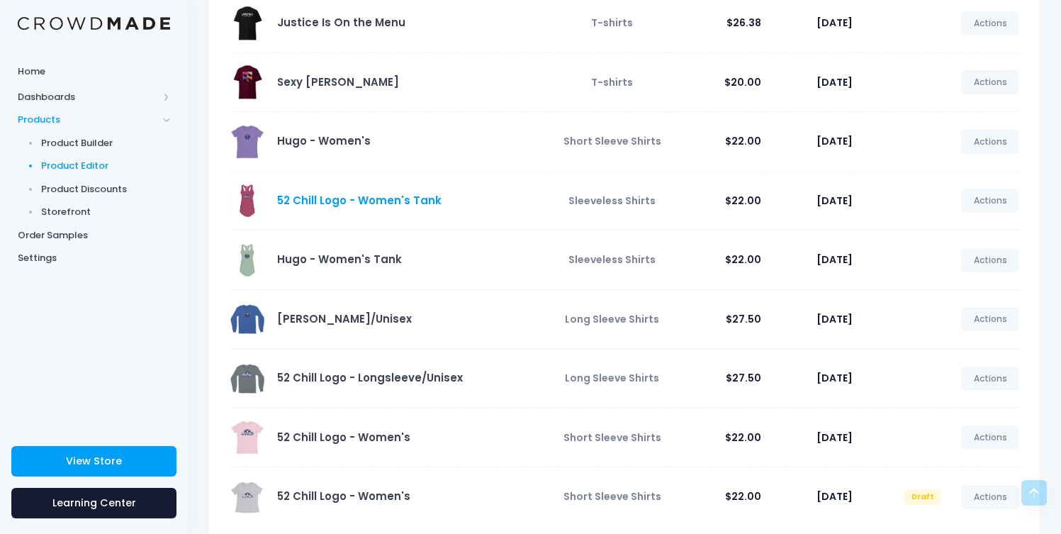
click at [322, 201] on link "52 Chill Logo - Women's Tank" at bounding box center [359, 200] width 164 height 15
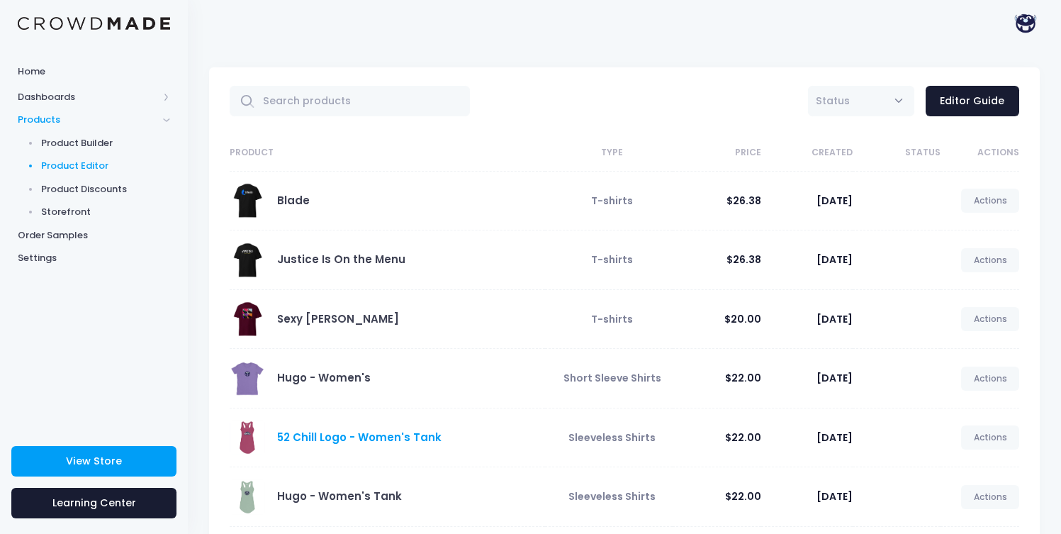
scroll to position [23, 0]
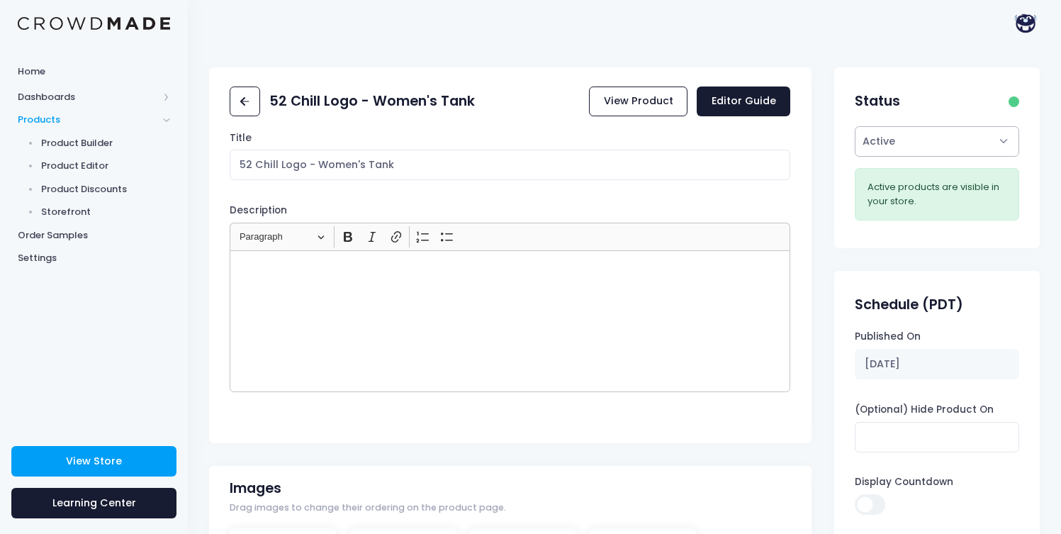
click at [1007, 141] on select "Active Draft" at bounding box center [937, 141] width 164 height 30
click at [855, 126] on select "Active Draft" at bounding box center [937, 141] width 164 height 30
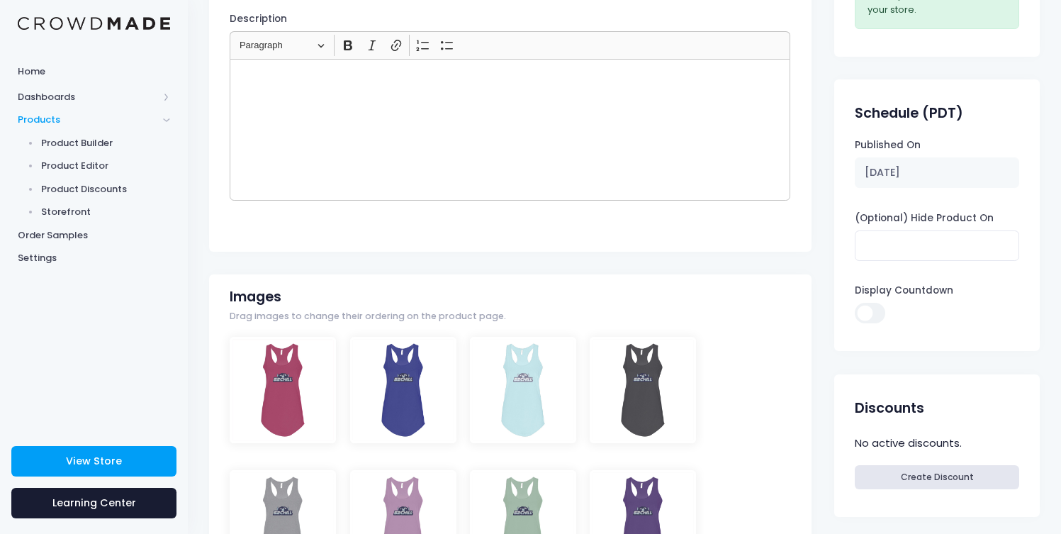
scroll to position [192, 0]
click at [873, 309] on input "Display Countdown" at bounding box center [870, 312] width 30 height 21
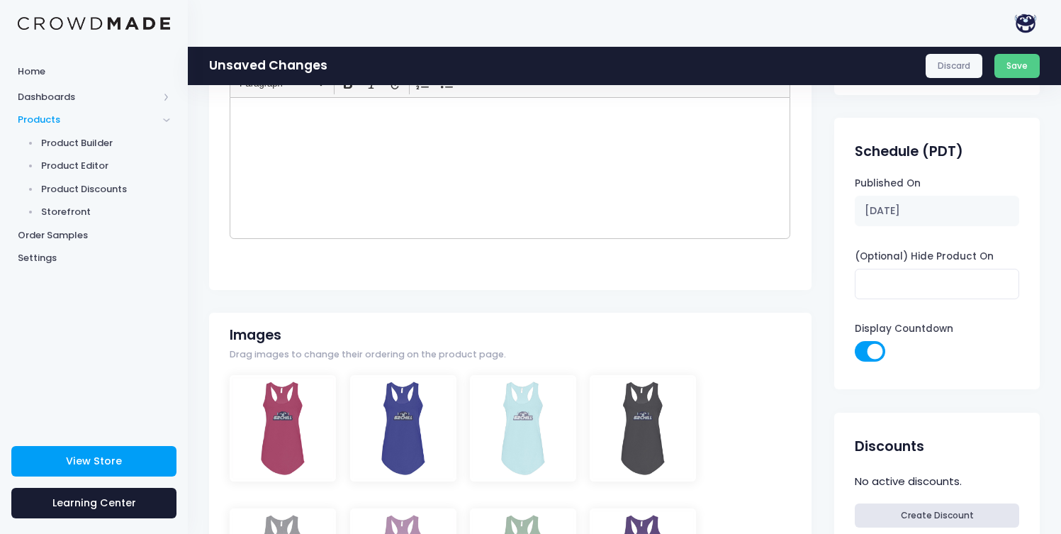
click at [879, 359] on input "Display Countdown" at bounding box center [870, 351] width 30 height 21
checkbox input "false"
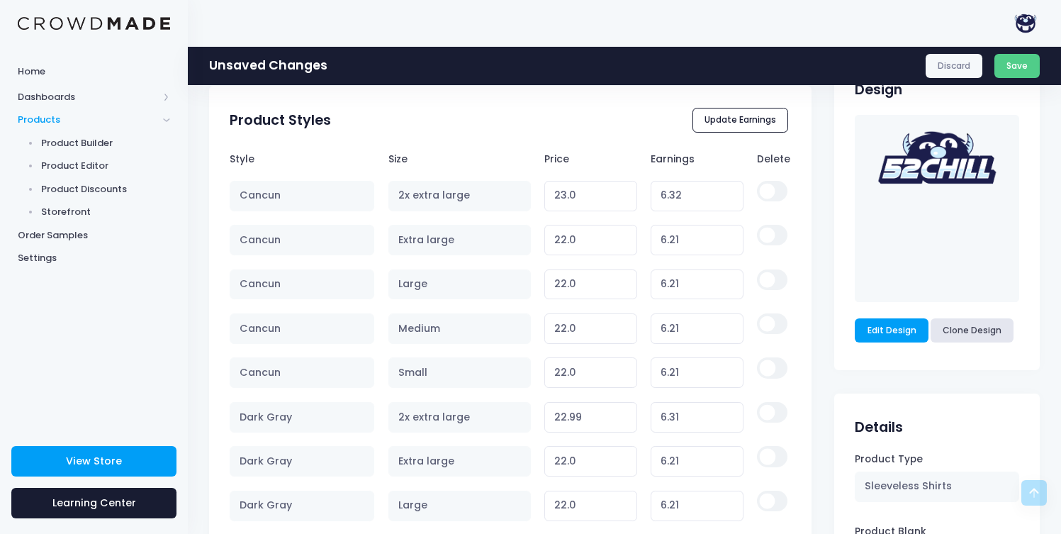
scroll to position [862, 0]
click at [270, 216] on td "Cancun" at bounding box center [306, 238] width 152 height 44
click at [286, 156] on th "Style" at bounding box center [306, 157] width 152 height 28
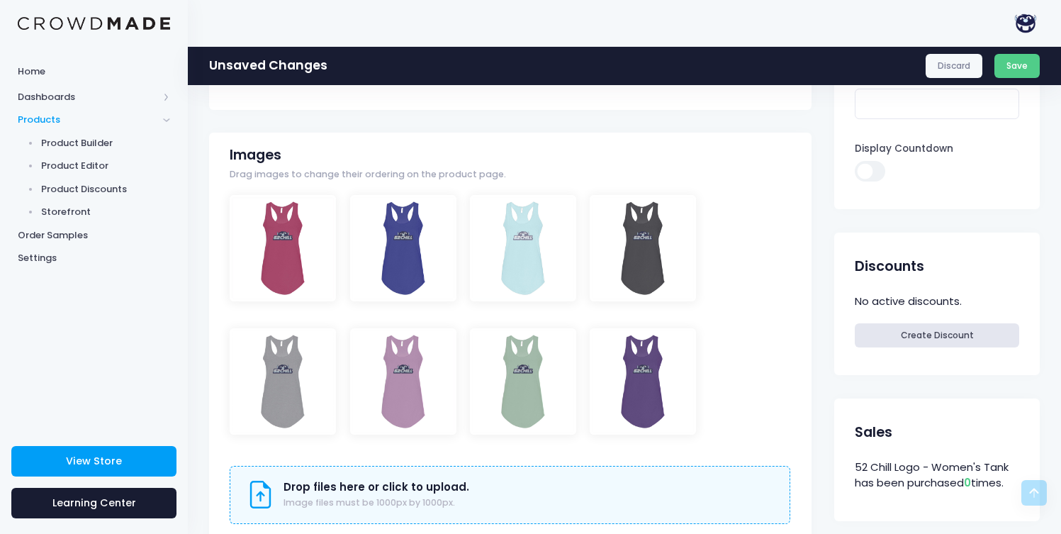
scroll to position [0, 0]
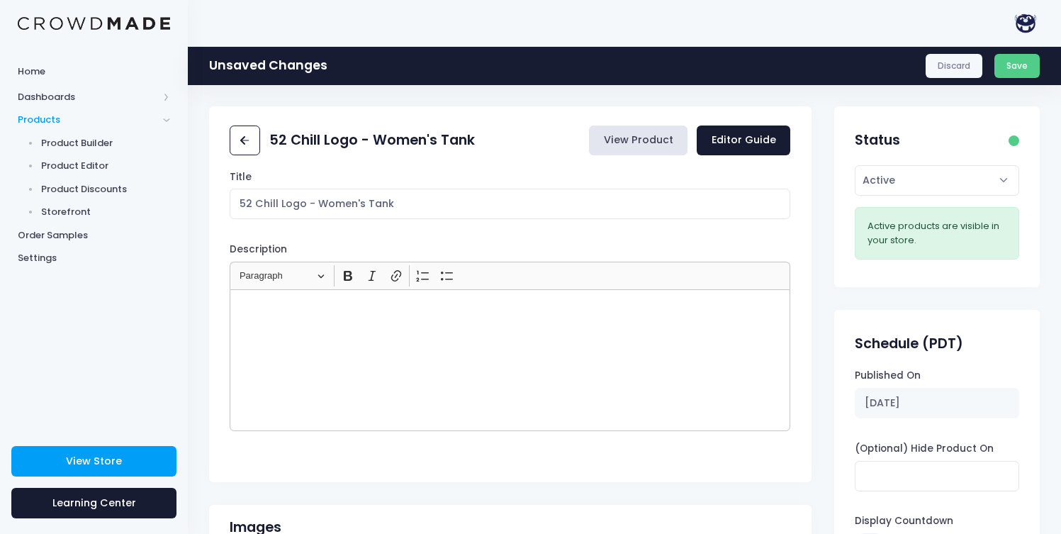
click at [642, 140] on link "View Product" at bounding box center [638, 140] width 99 height 30
click at [53, 233] on span "Order Samples" at bounding box center [94, 235] width 152 height 14
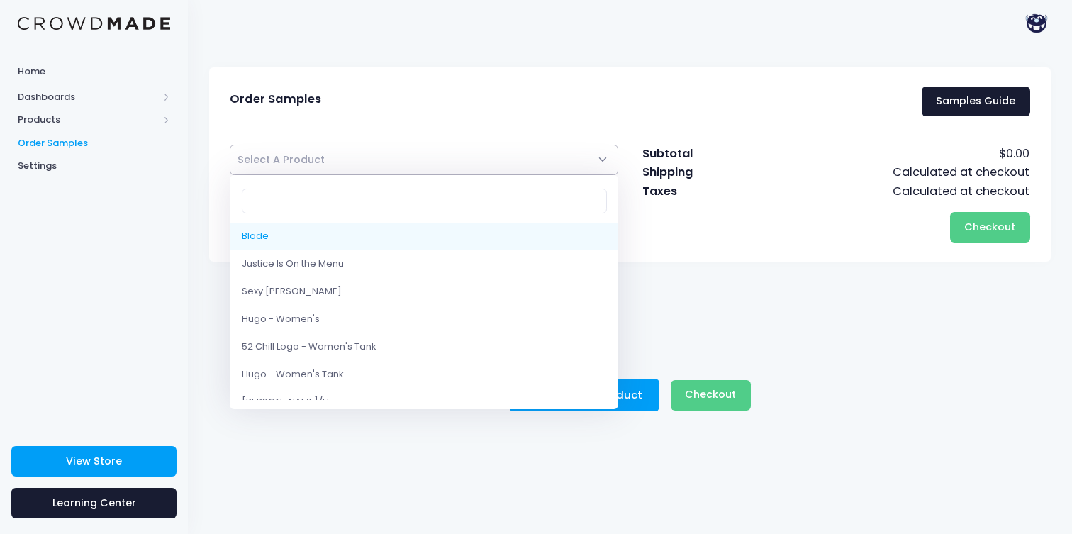
click at [302, 164] on span "Select A Product" at bounding box center [280, 159] width 87 height 14
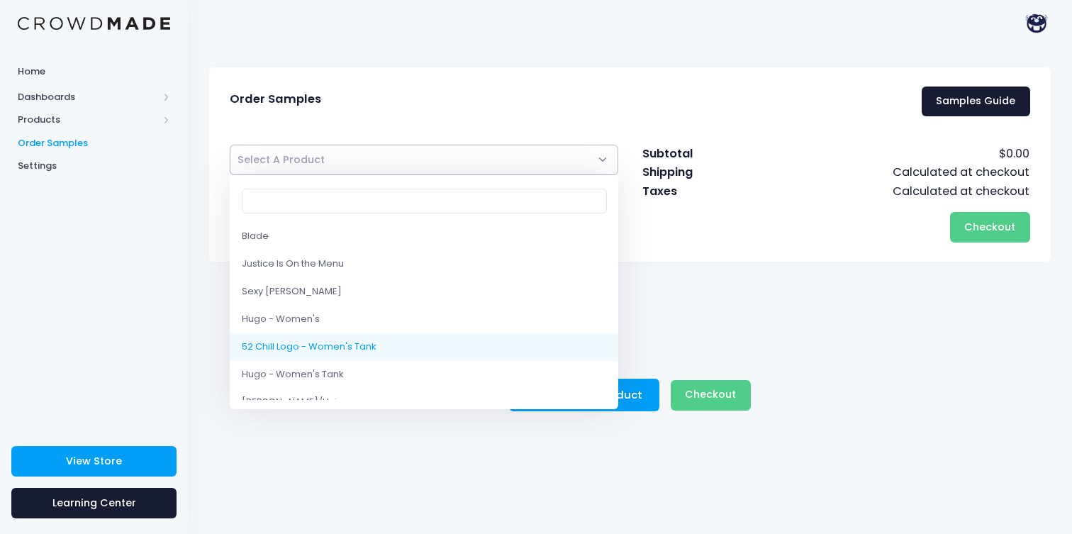
select select "8602004193554"
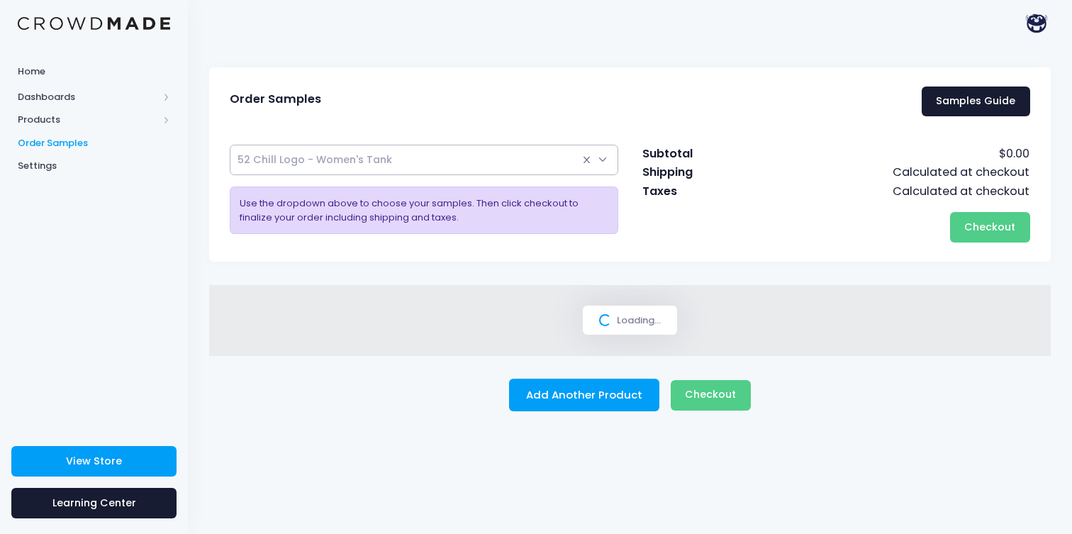
select select
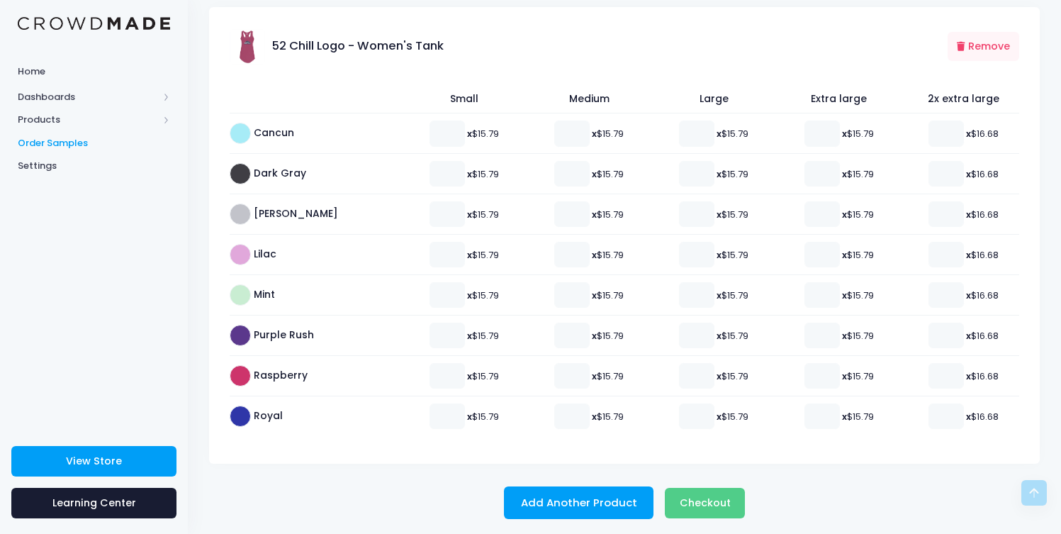
scroll to position [284, 0]
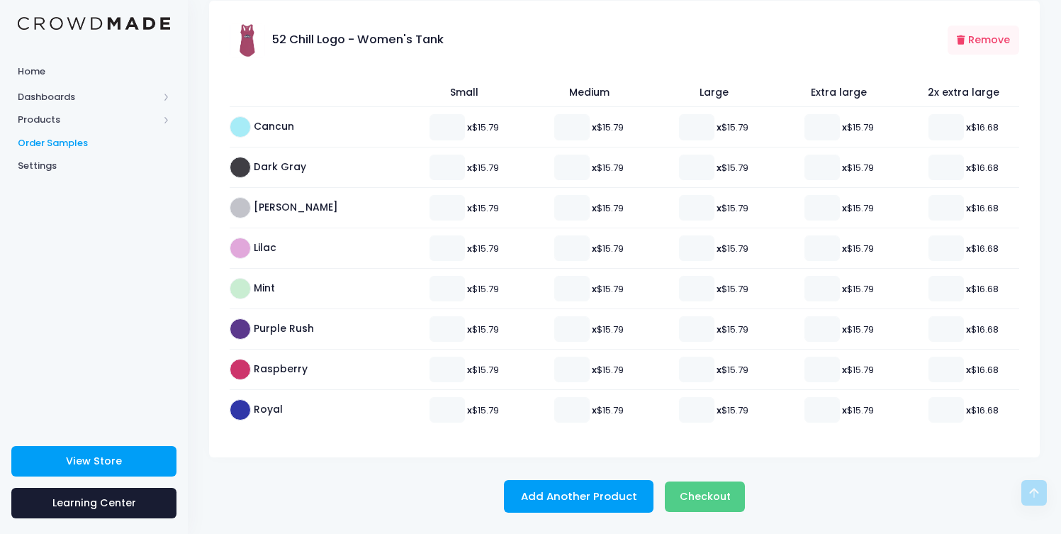
click at [290, 367] on td "Raspberry" at bounding box center [316, 369] width 172 height 40
click at [432, 369] on input "0" at bounding box center [447, 370] width 35 height 26
type input "1"
click at [433, 362] on input "1" at bounding box center [447, 370] width 35 height 26
click at [610, 497] on button "Add Another Product" at bounding box center [579, 496] width 150 height 33
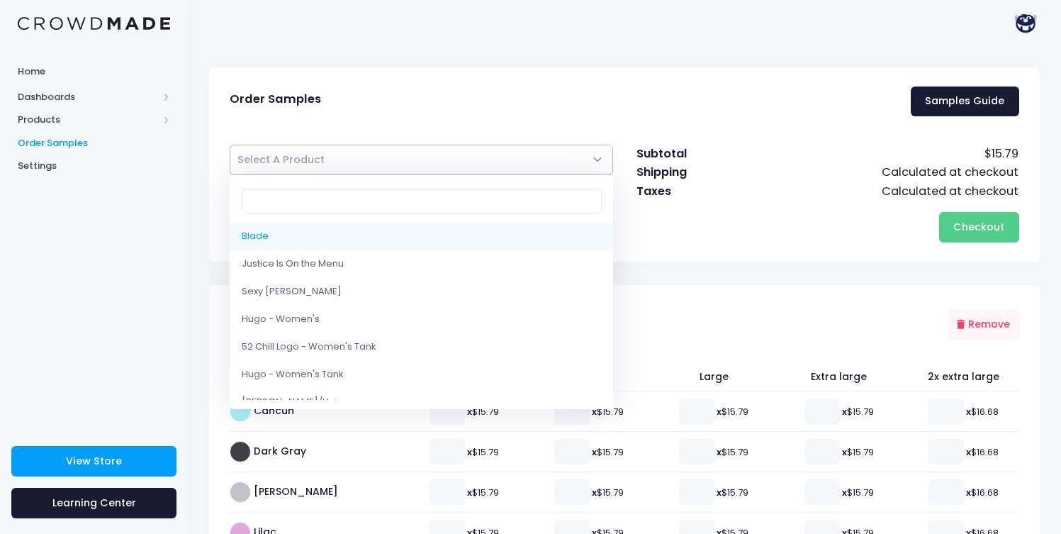
scroll to position [0, 0]
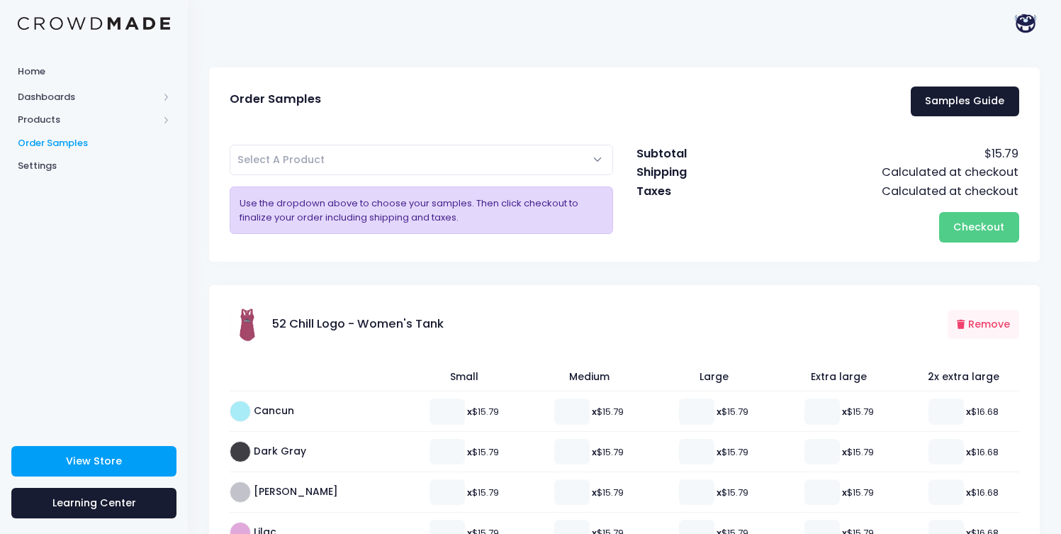
click at [329, 118] on div "Order Samples Samples Guide" at bounding box center [624, 102] width 831 height 50
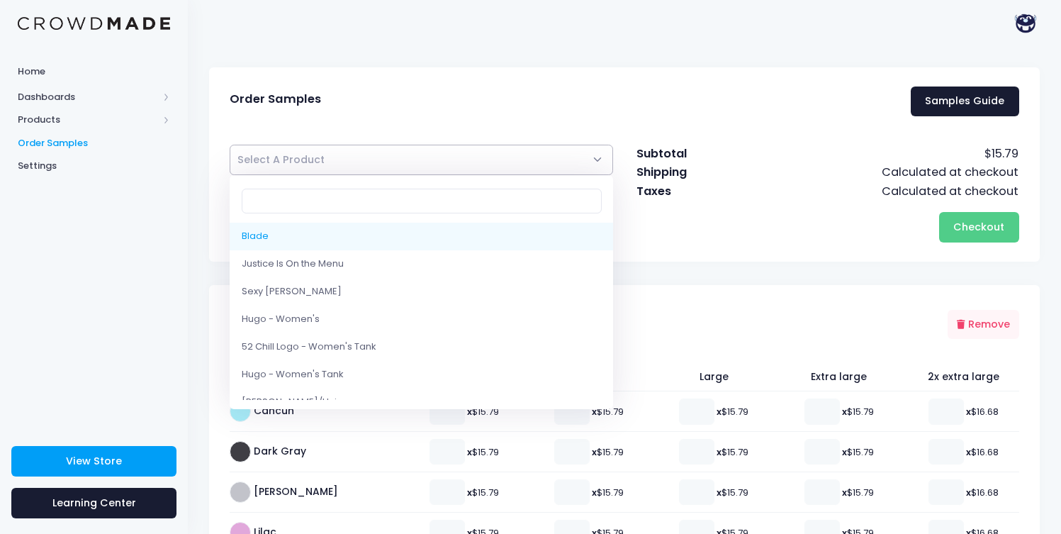
click at [318, 167] on span "Select A Product" at bounding box center [422, 160] width 384 height 30
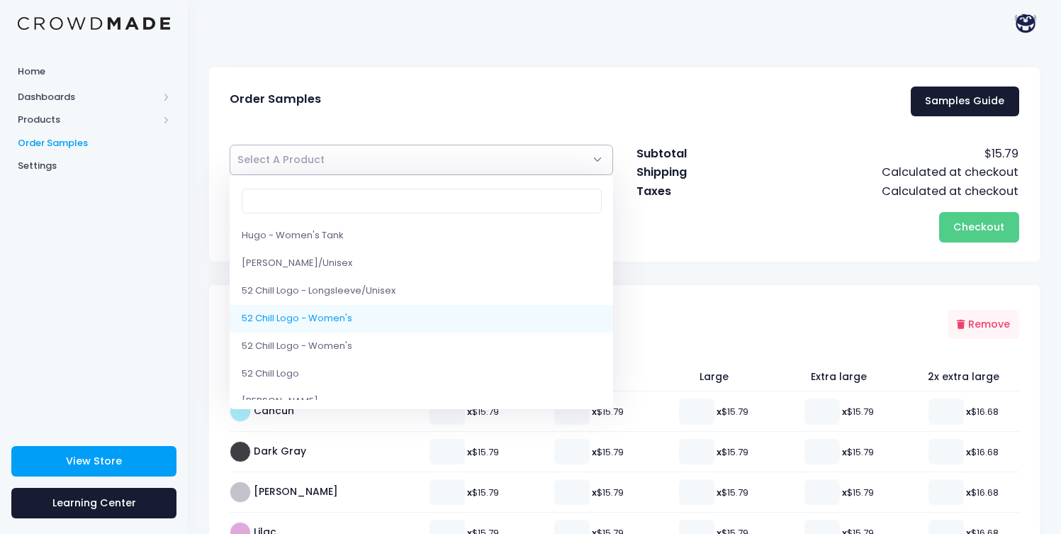
scroll to position [155, 0]
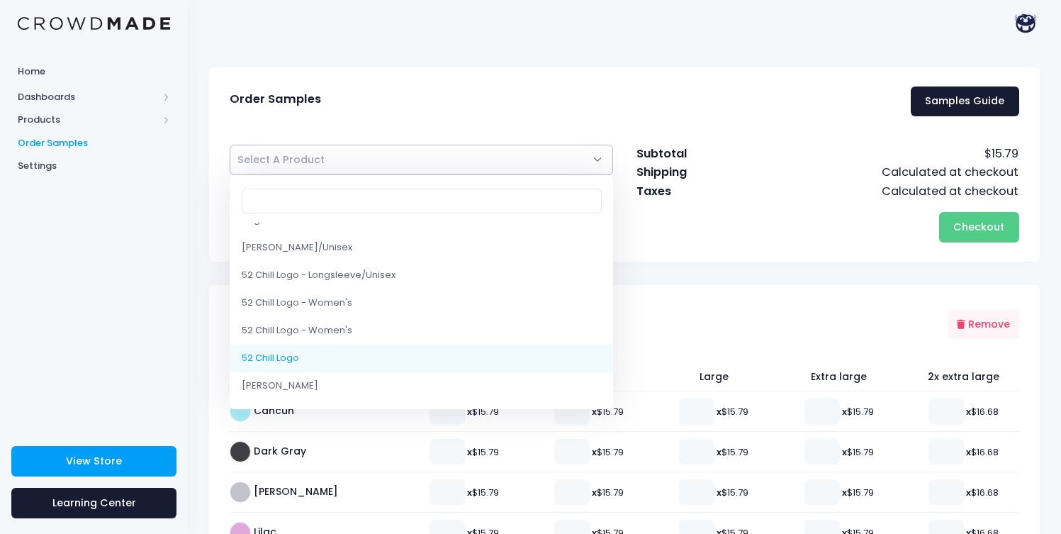
select select "8599512219922"
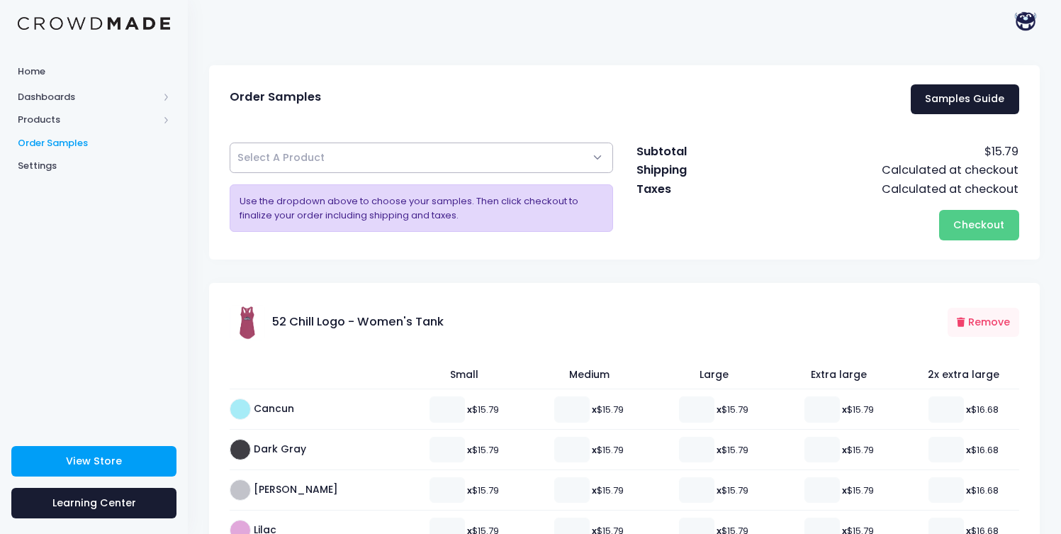
scroll to position [3, 0]
click at [364, 162] on span "Select A Product" at bounding box center [422, 157] width 384 height 30
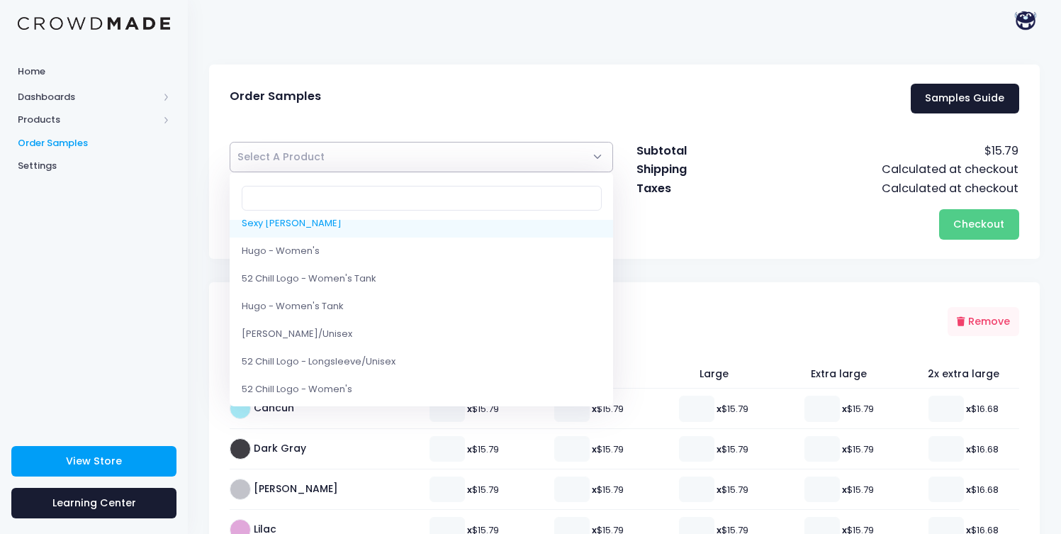
scroll to position [155, 0]
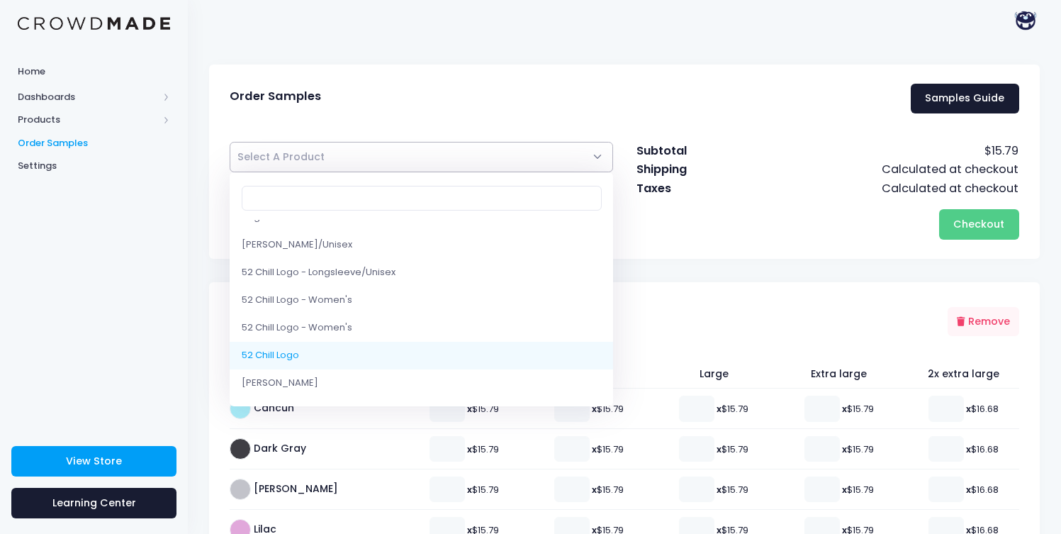
select select "8599512219922"
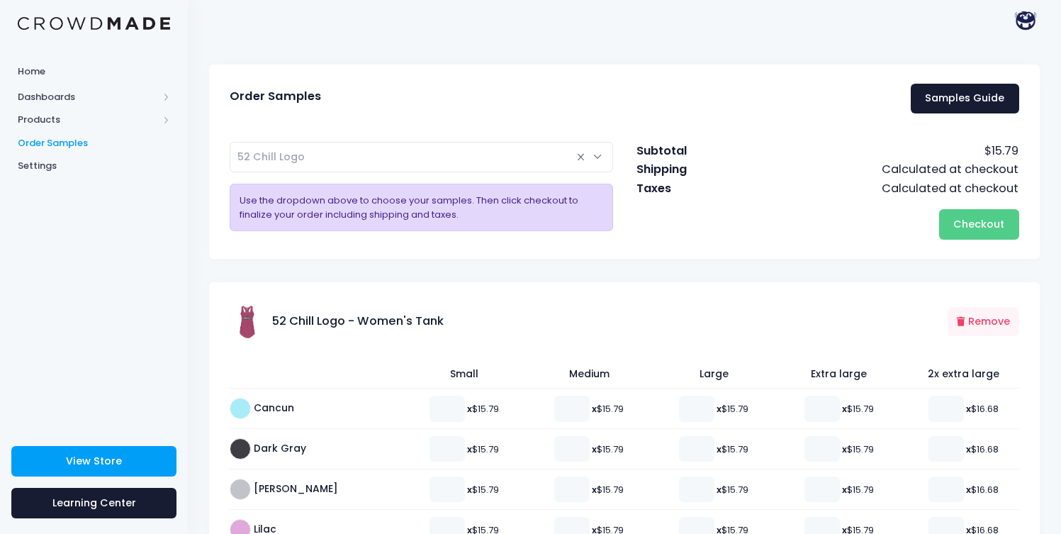
click at [66, 144] on span "Order Samples" at bounding box center [94, 143] width 152 height 14
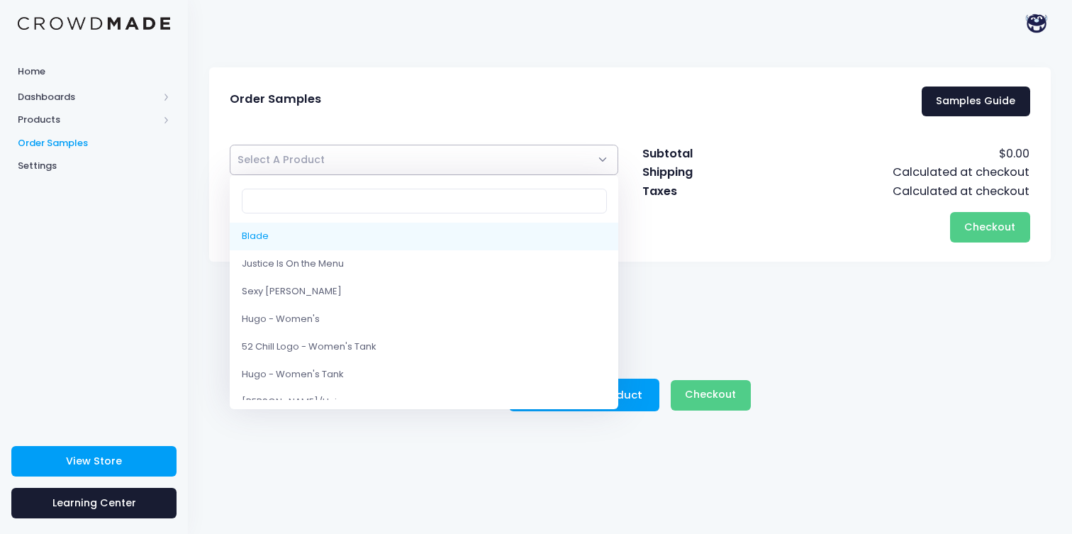
click at [403, 162] on span "Select A Product" at bounding box center [424, 160] width 388 height 30
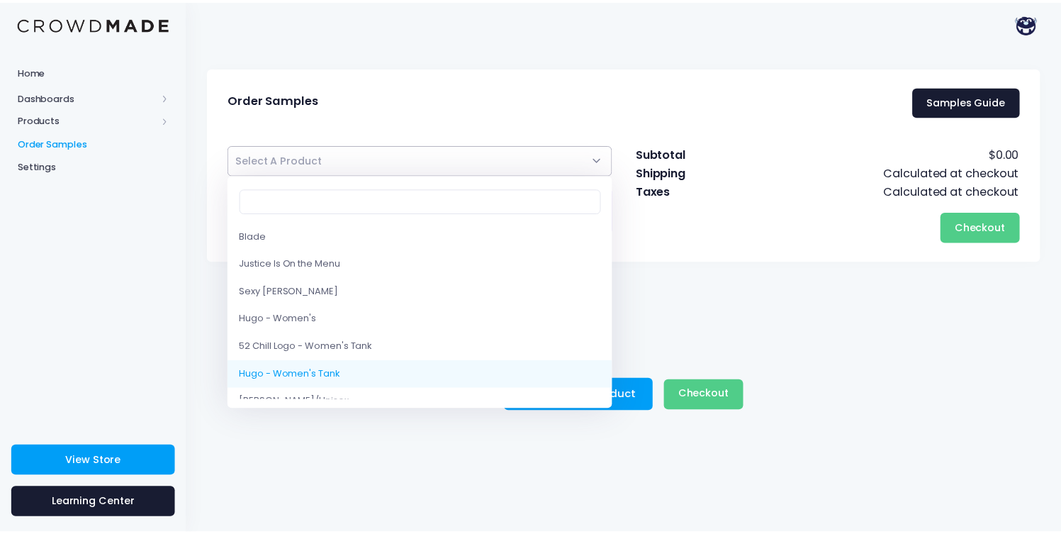
scroll to position [155, 0]
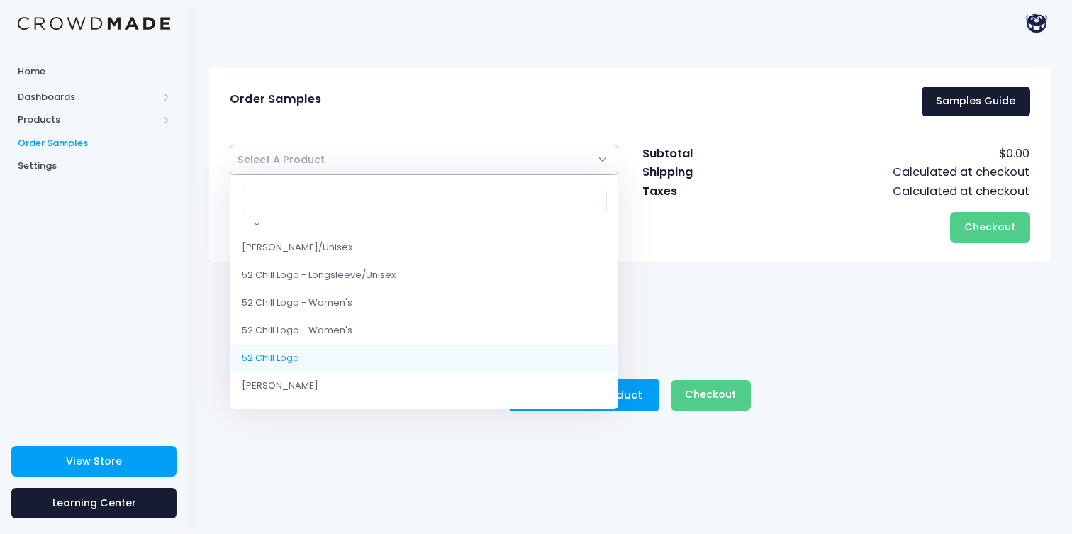
select select "8599512219922"
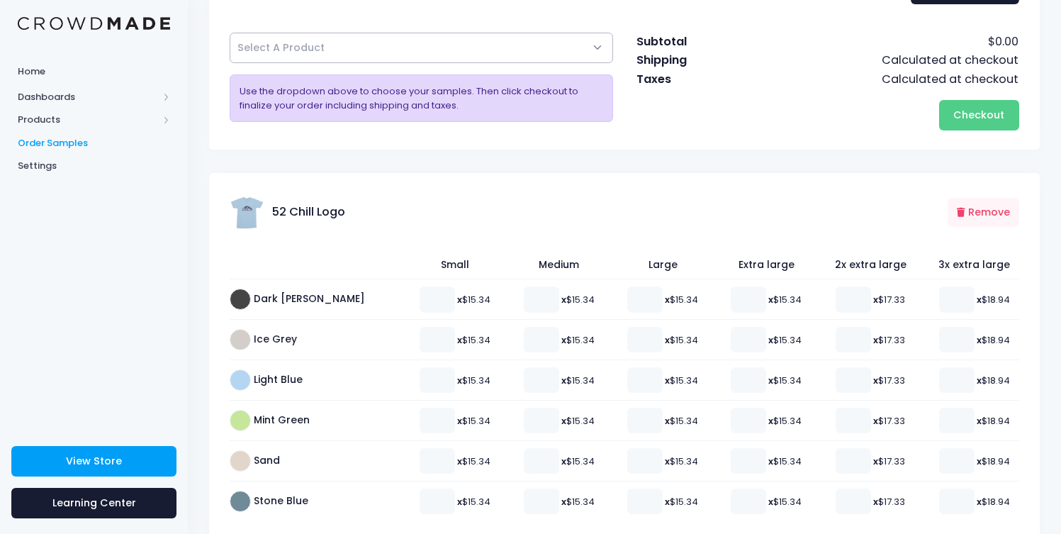
scroll to position [89, 0]
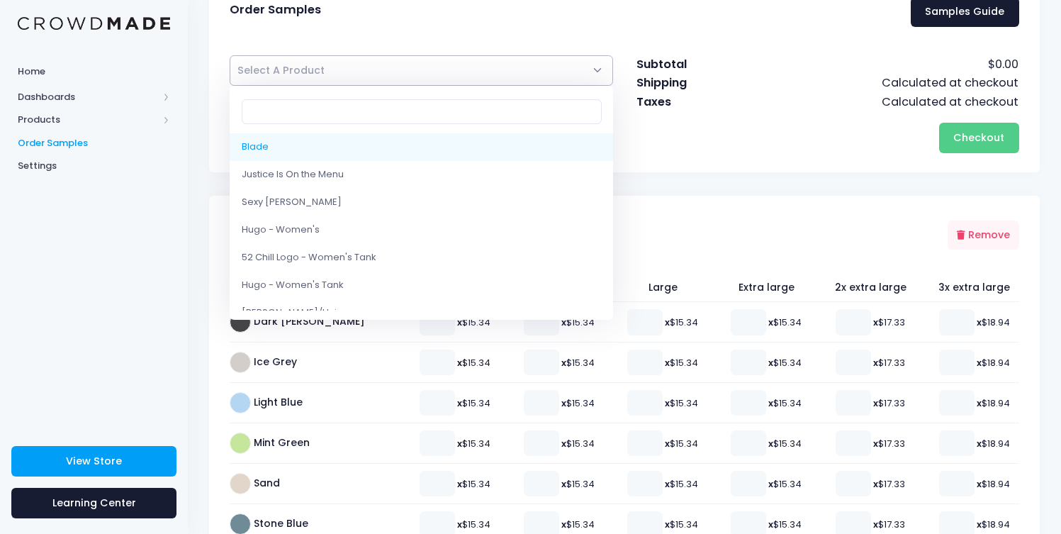
click at [469, 77] on span "Select A Product" at bounding box center [422, 70] width 384 height 30
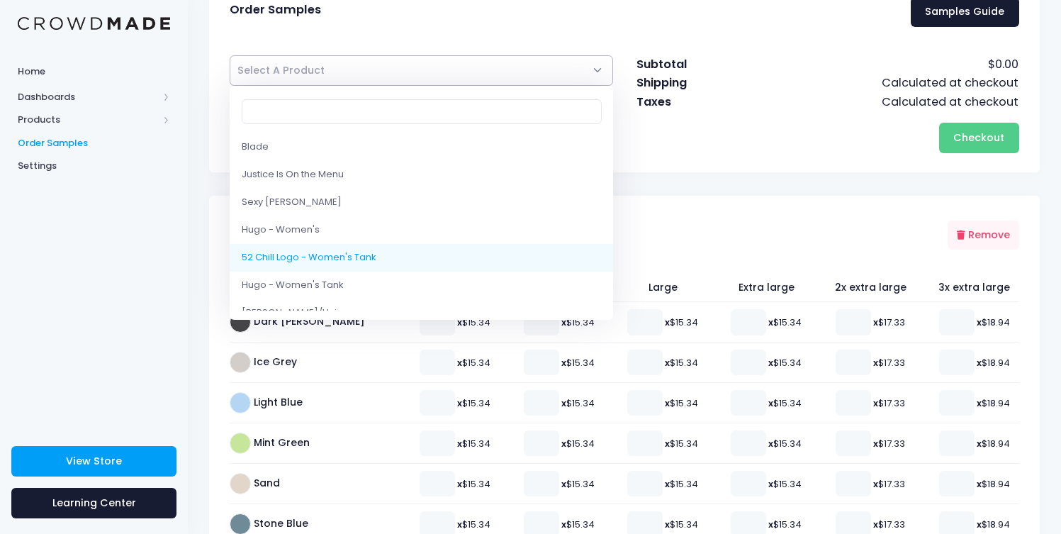
select select "8602004193554"
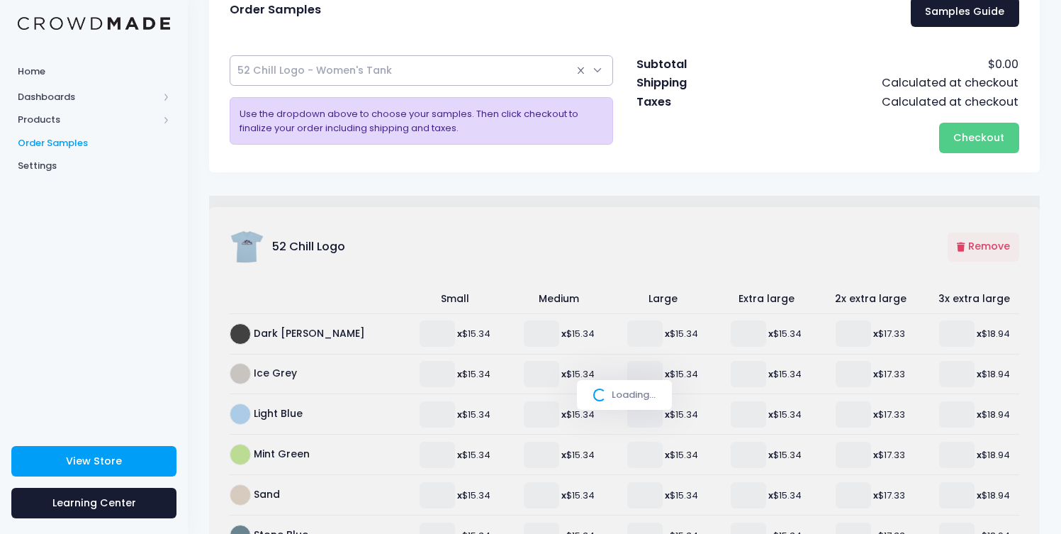
select select
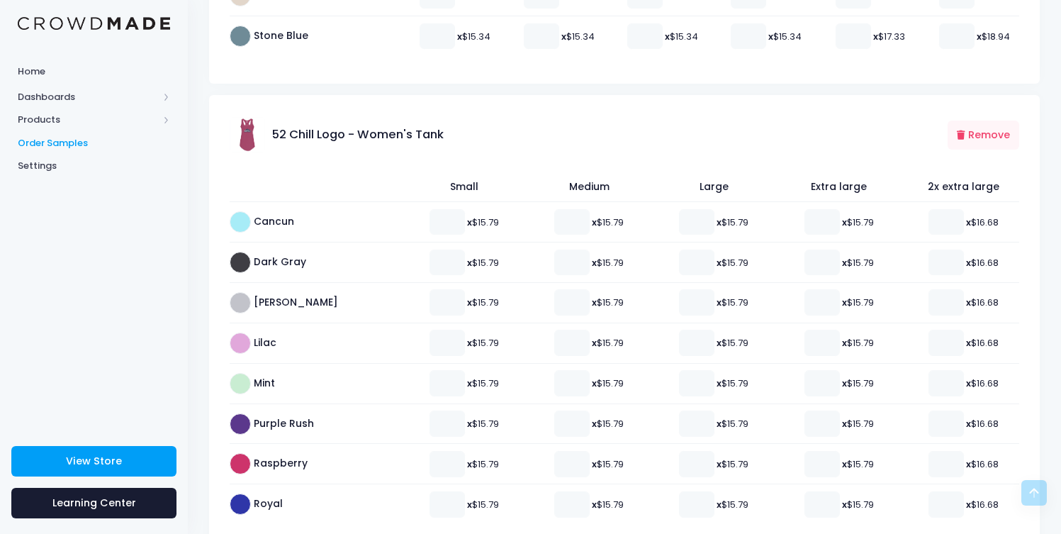
scroll to position [672, 0]
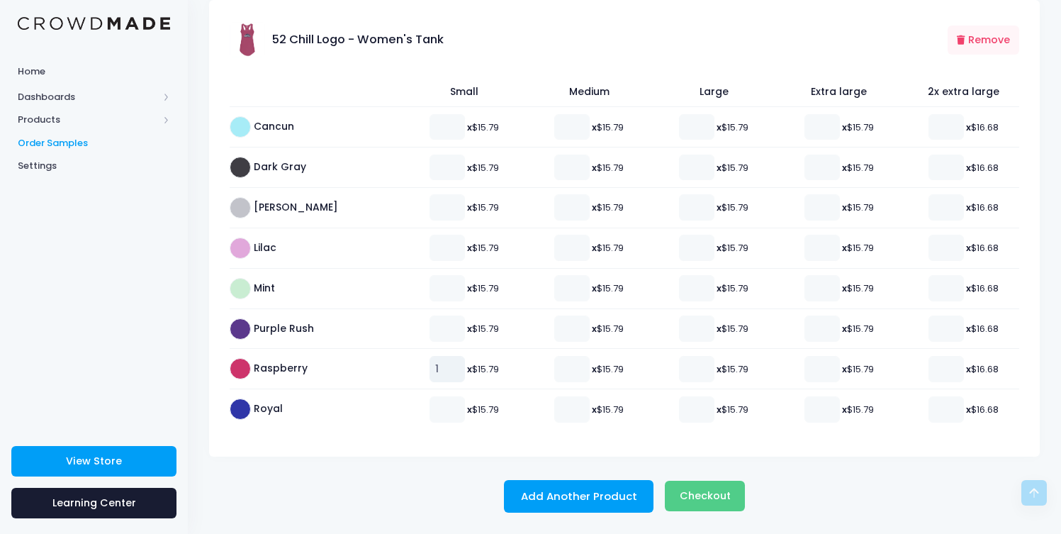
type input "1"
click at [435, 367] on input "1" at bounding box center [447, 369] width 35 height 26
click at [717, 502] on span "Checkout" at bounding box center [705, 495] width 51 height 14
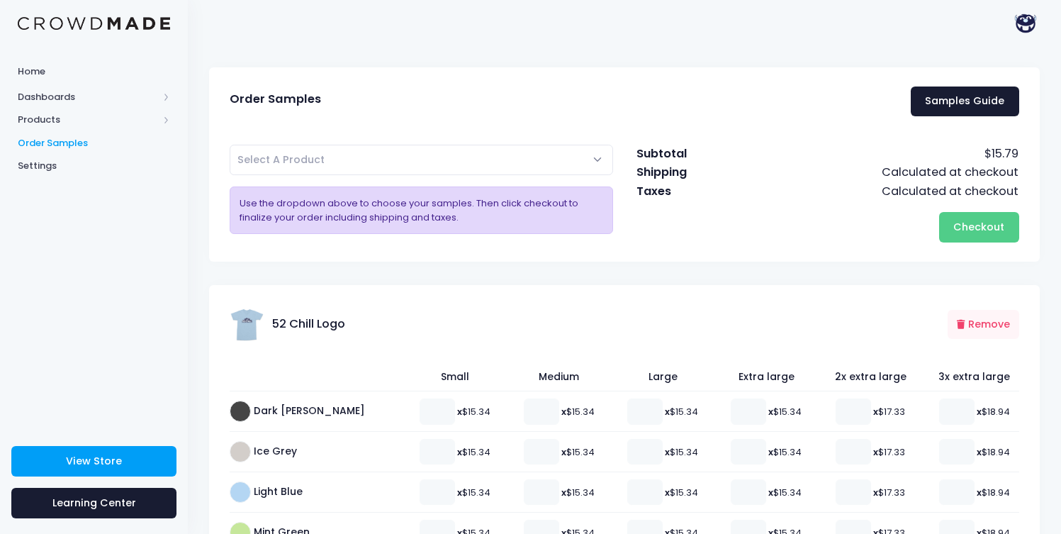
click at [367, 164] on span "Select A Product" at bounding box center [422, 160] width 384 height 30
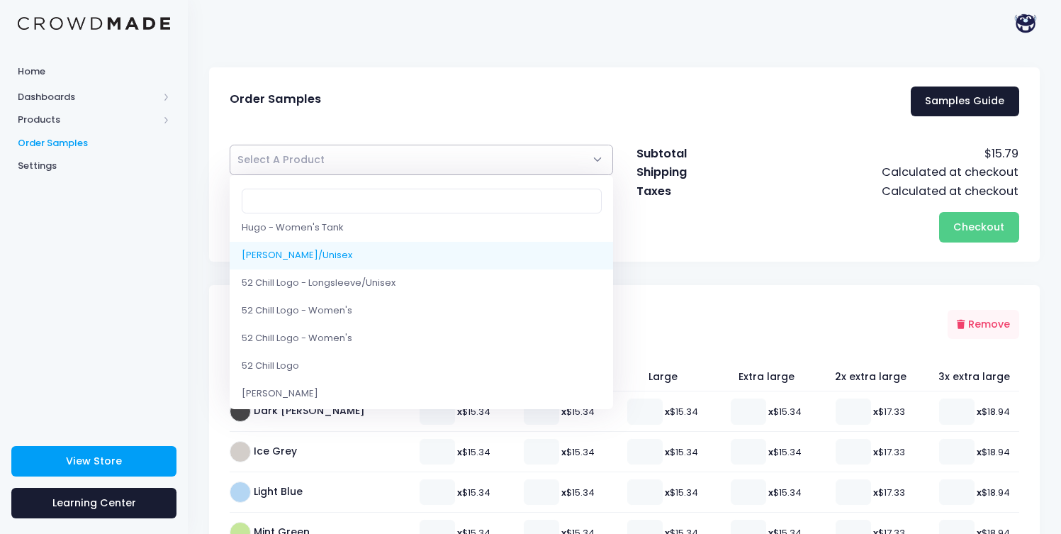
scroll to position [155, 0]
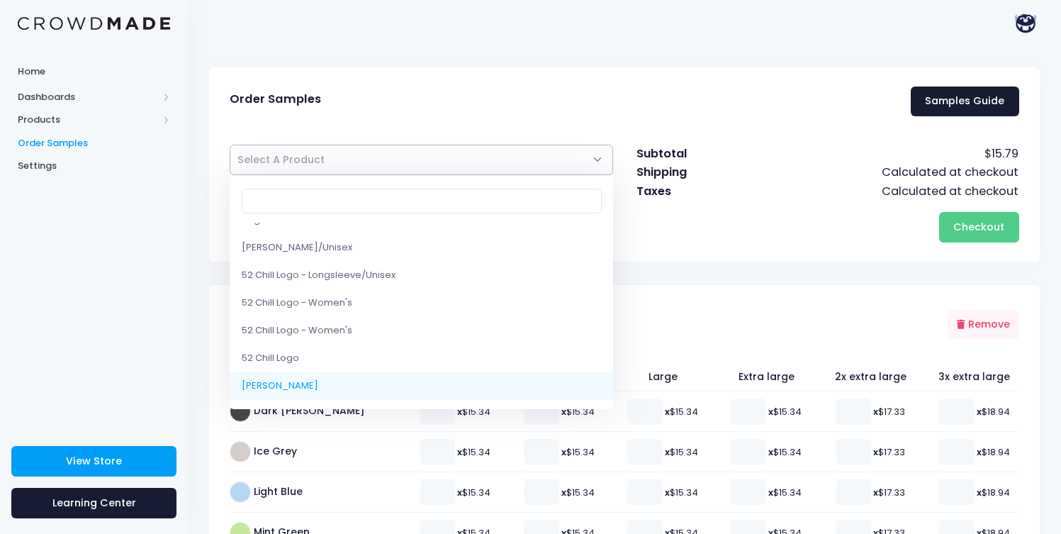
select select "8599476535570"
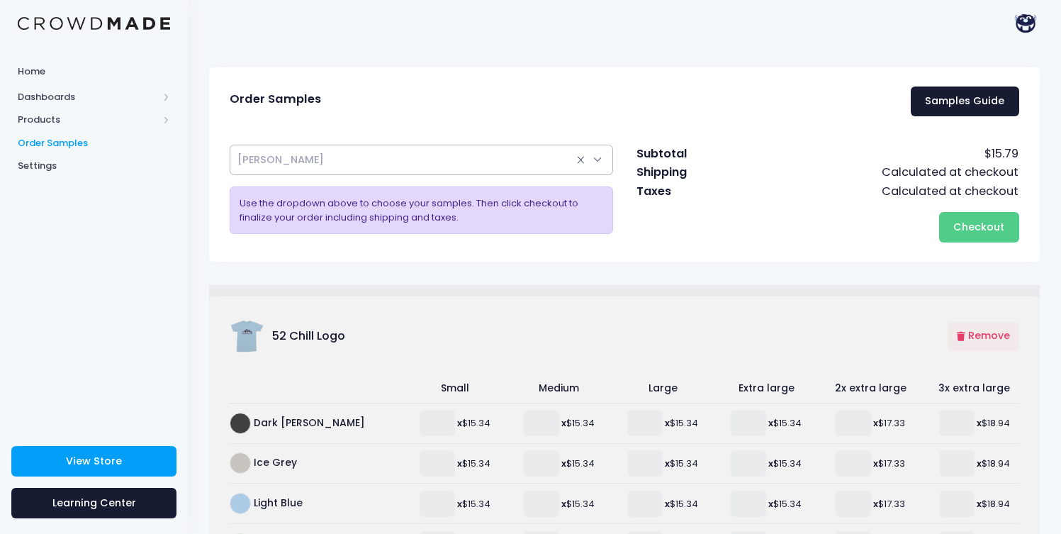
select select
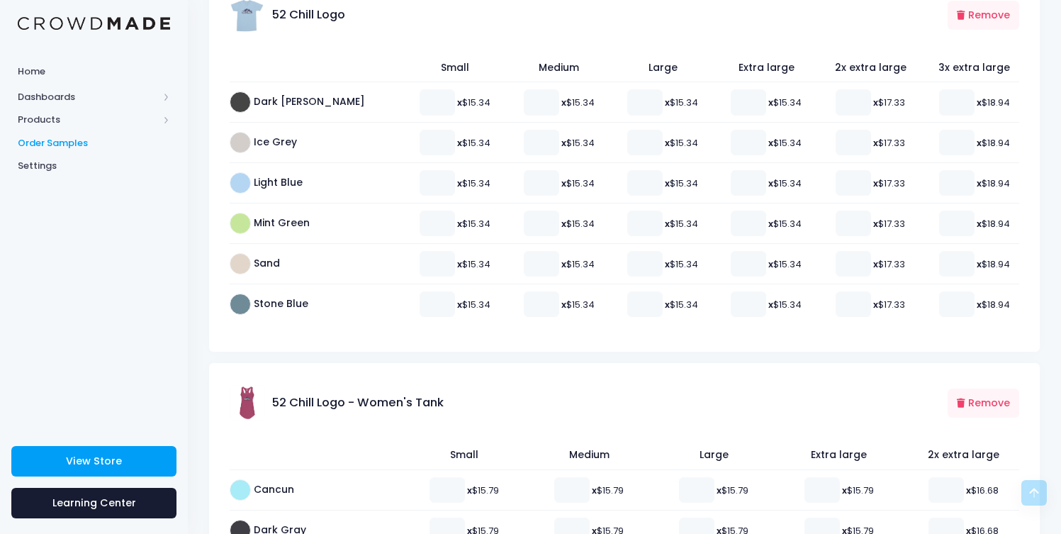
scroll to position [191, 0]
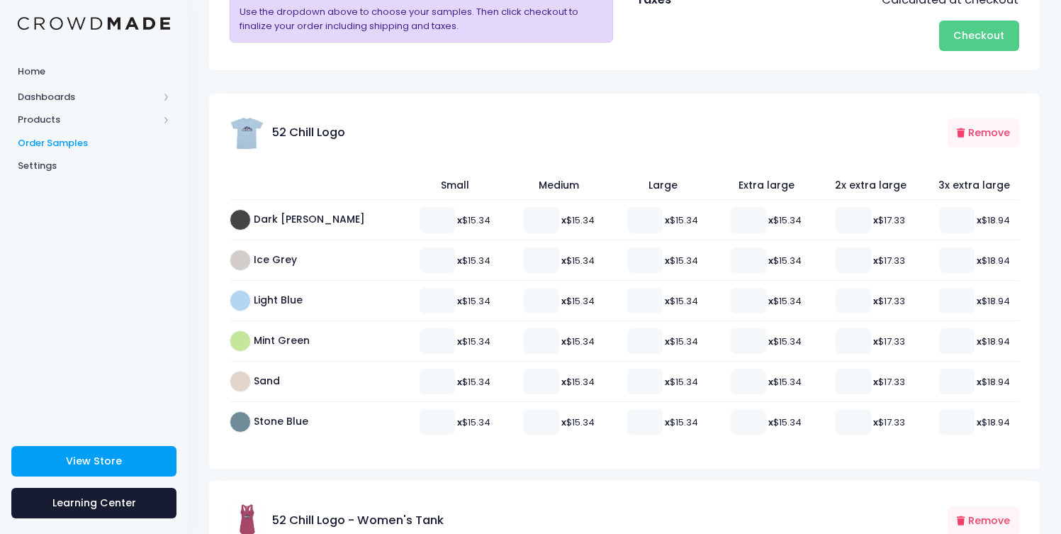
click at [242, 220] on span at bounding box center [240, 219] width 21 height 21
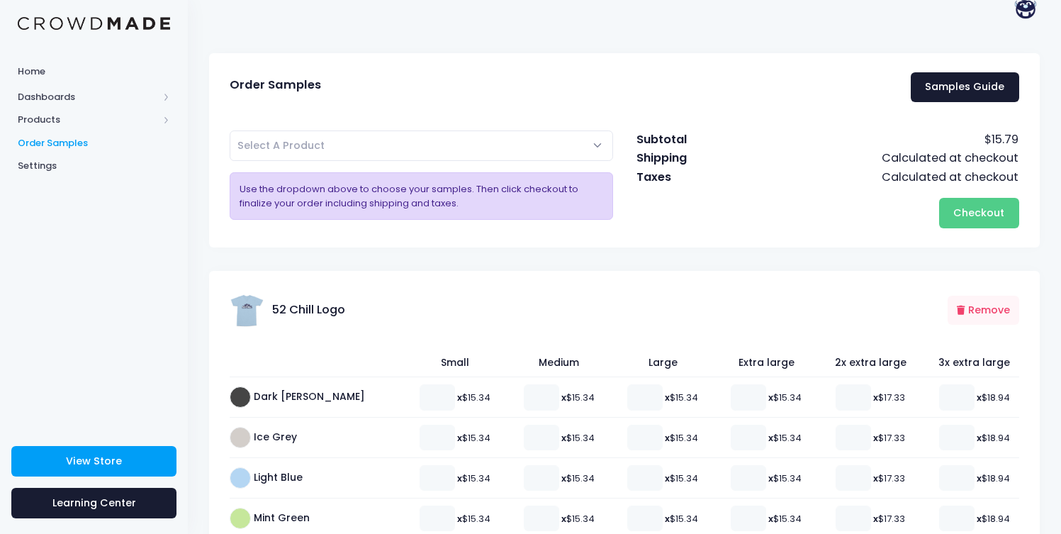
scroll to position [0, 0]
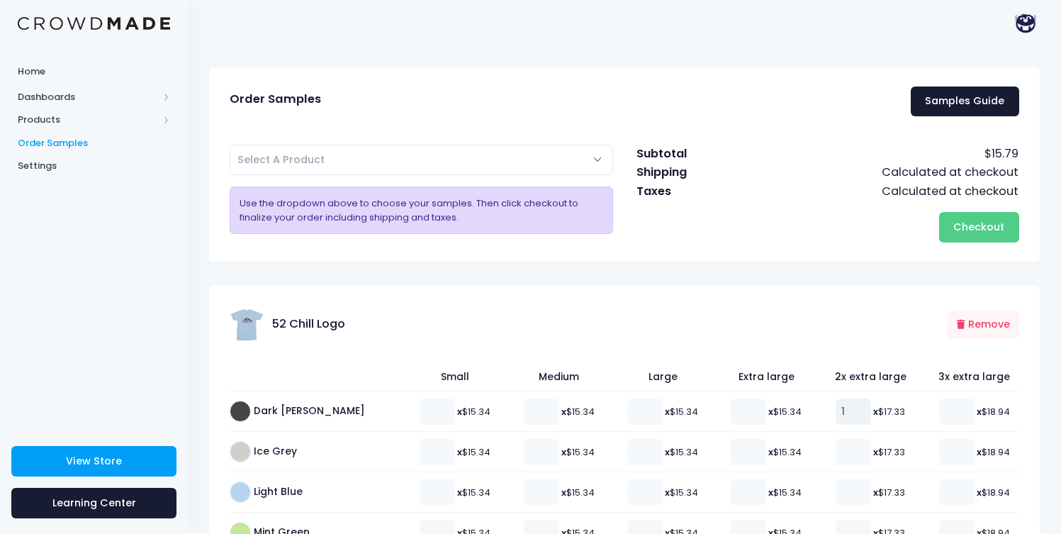
click at [850, 406] on input "1" at bounding box center [853, 411] width 35 height 26
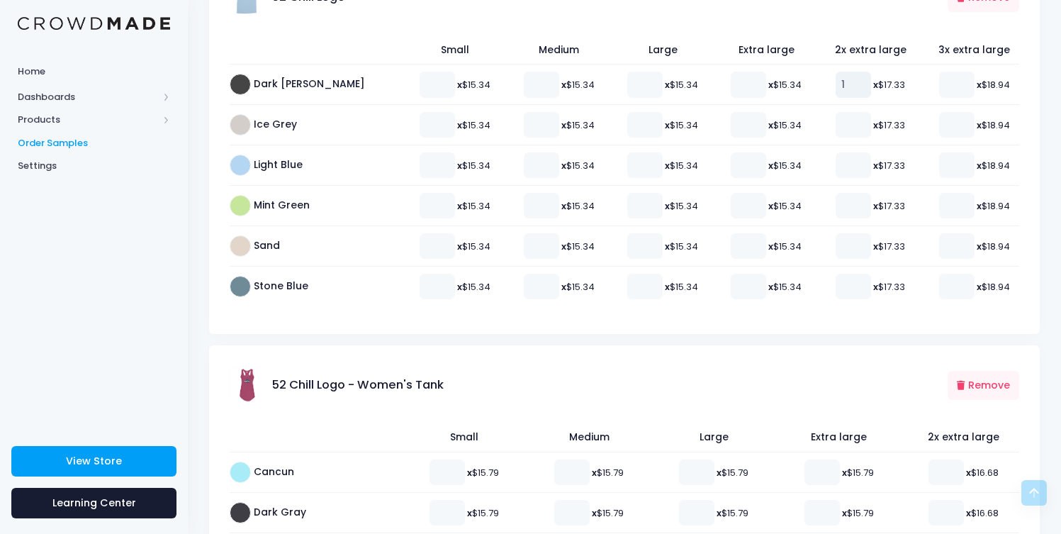
scroll to position [339, 0]
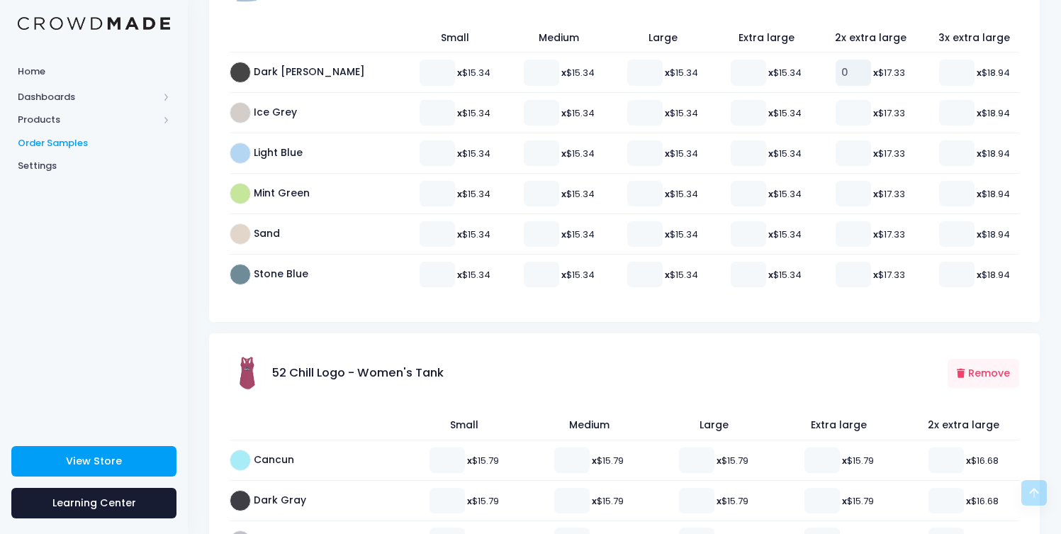
type input "0"
click at [849, 77] on input "0" at bounding box center [853, 73] width 35 height 26
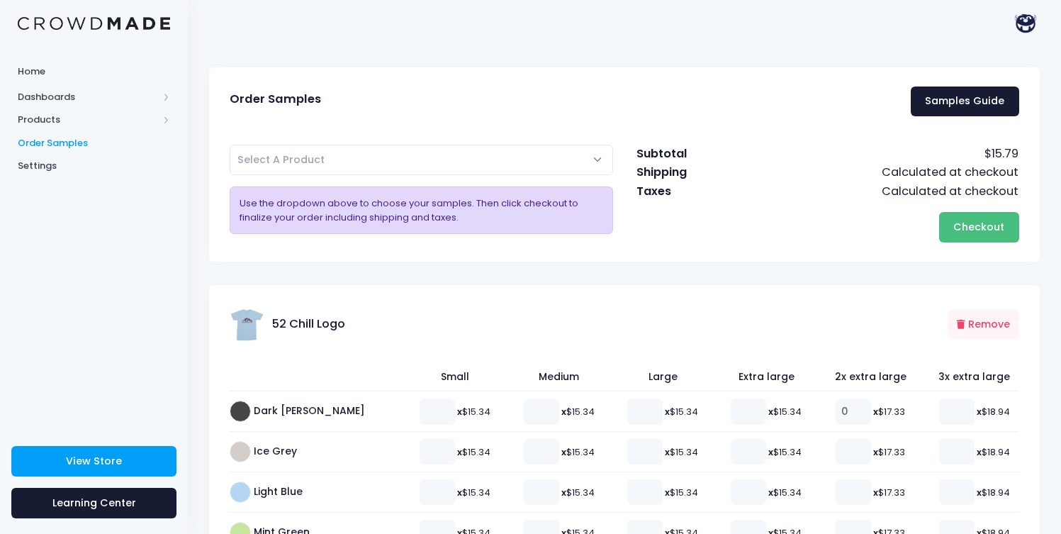
click at [972, 234] on button "Checkout Please wait..." at bounding box center [979, 227] width 80 height 30
